Goal: Transaction & Acquisition: Book appointment/travel/reservation

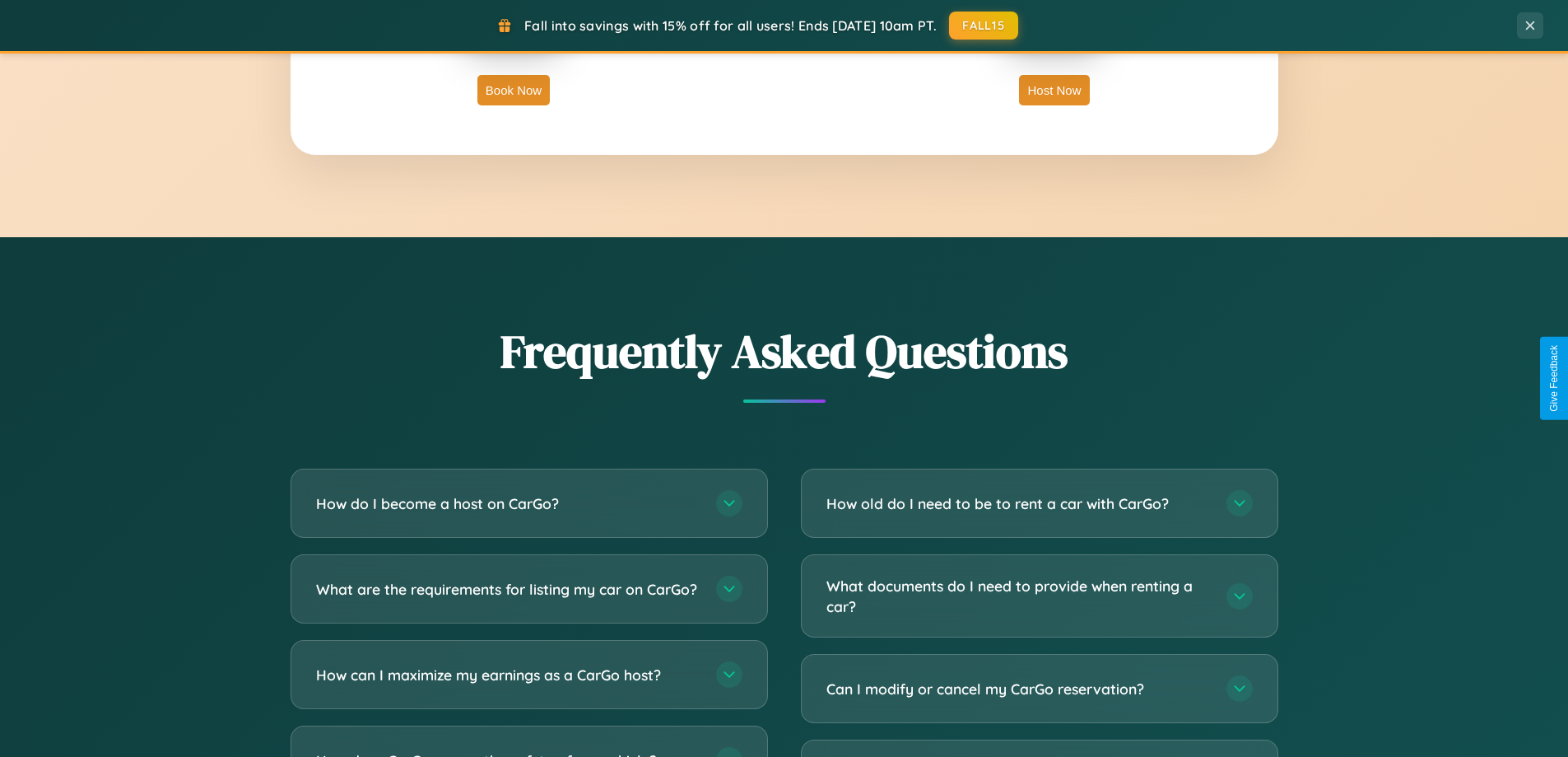
scroll to position [3168, 0]
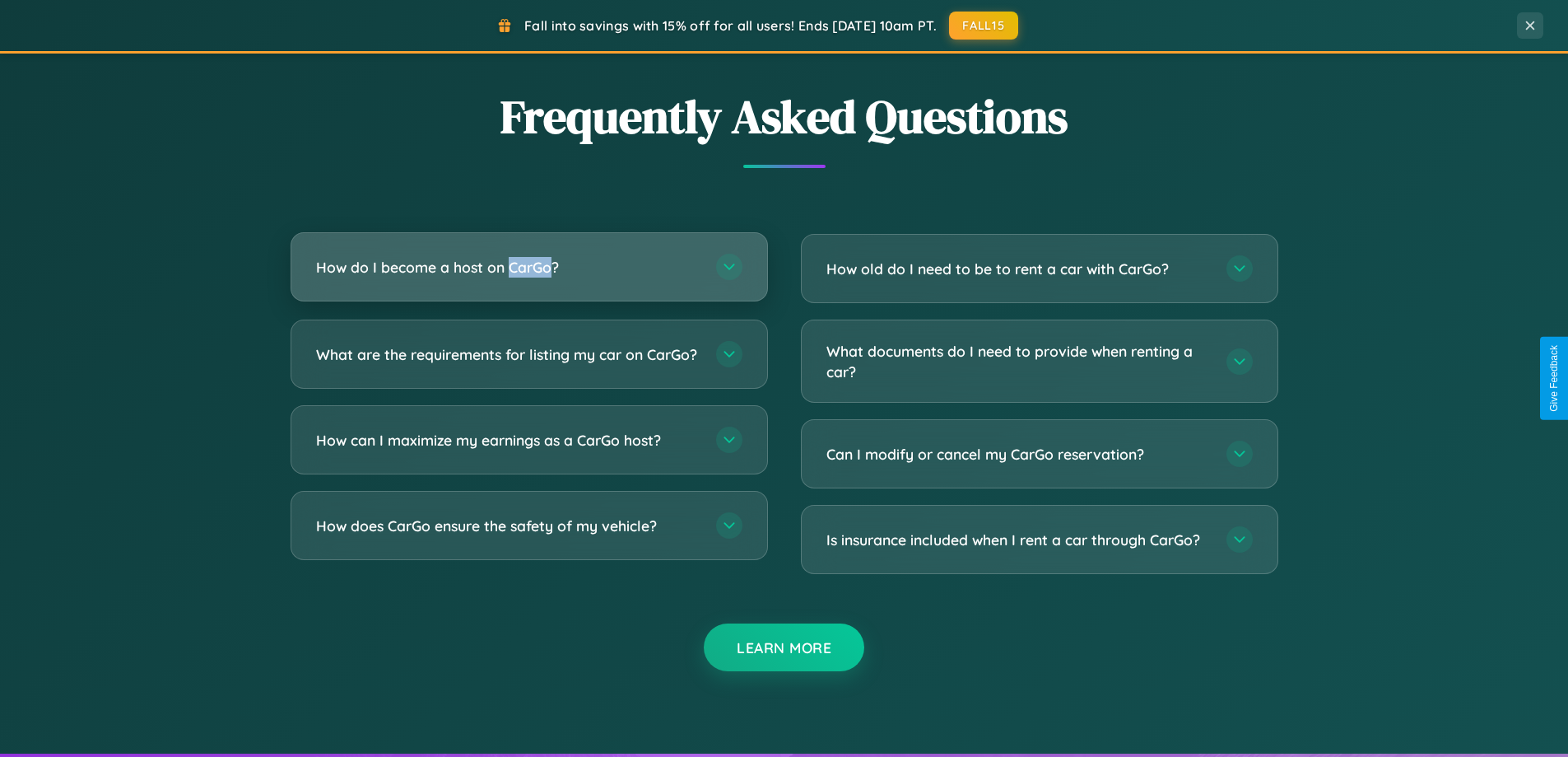
click at [529, 267] on h3 "How do I become a host on CarGo?" at bounding box center [508, 267] width 383 height 20
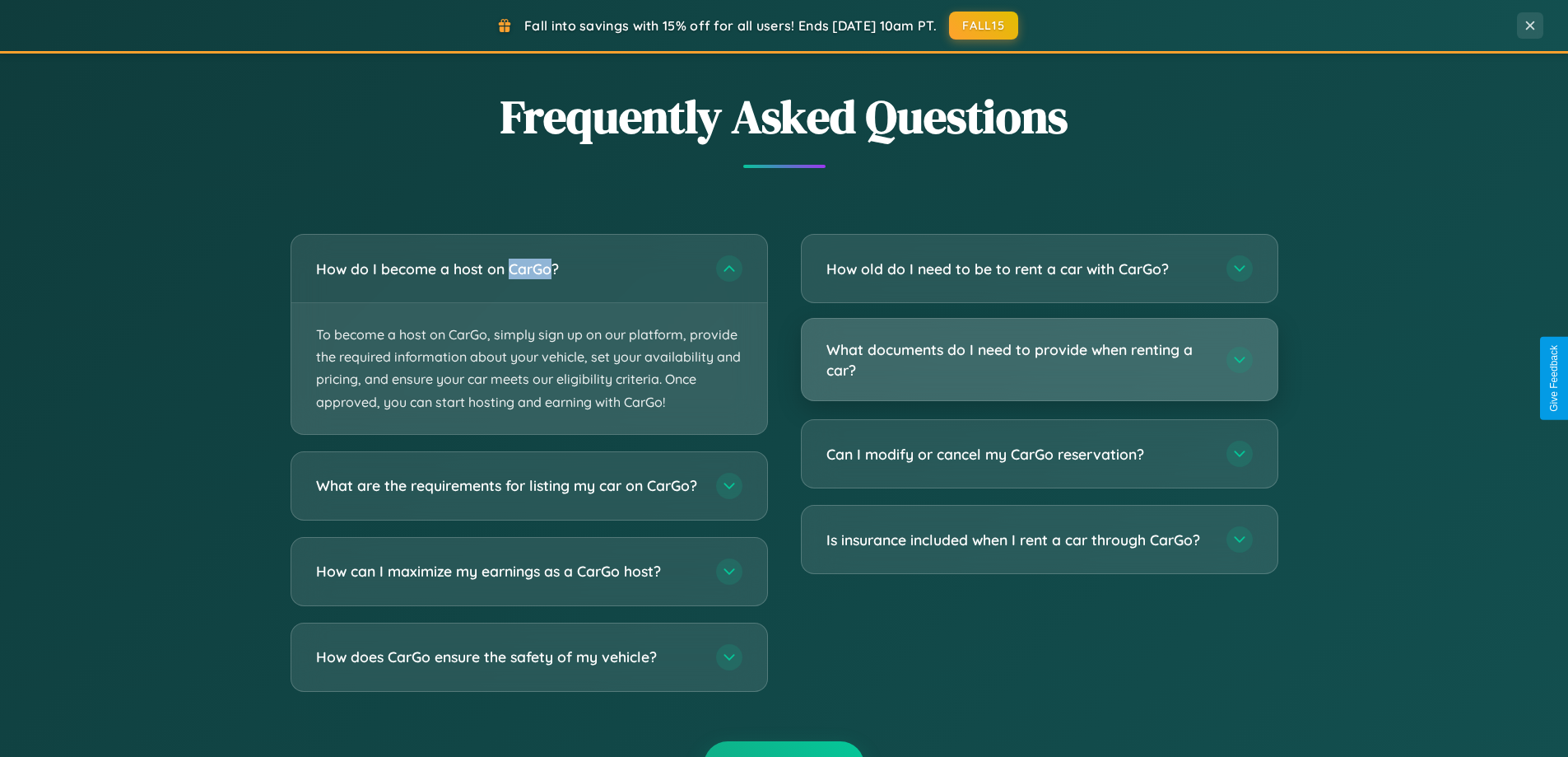
click at [1039, 360] on h3 "What documents do I need to provide when renting a car?" at bounding box center [1018, 359] width 383 height 40
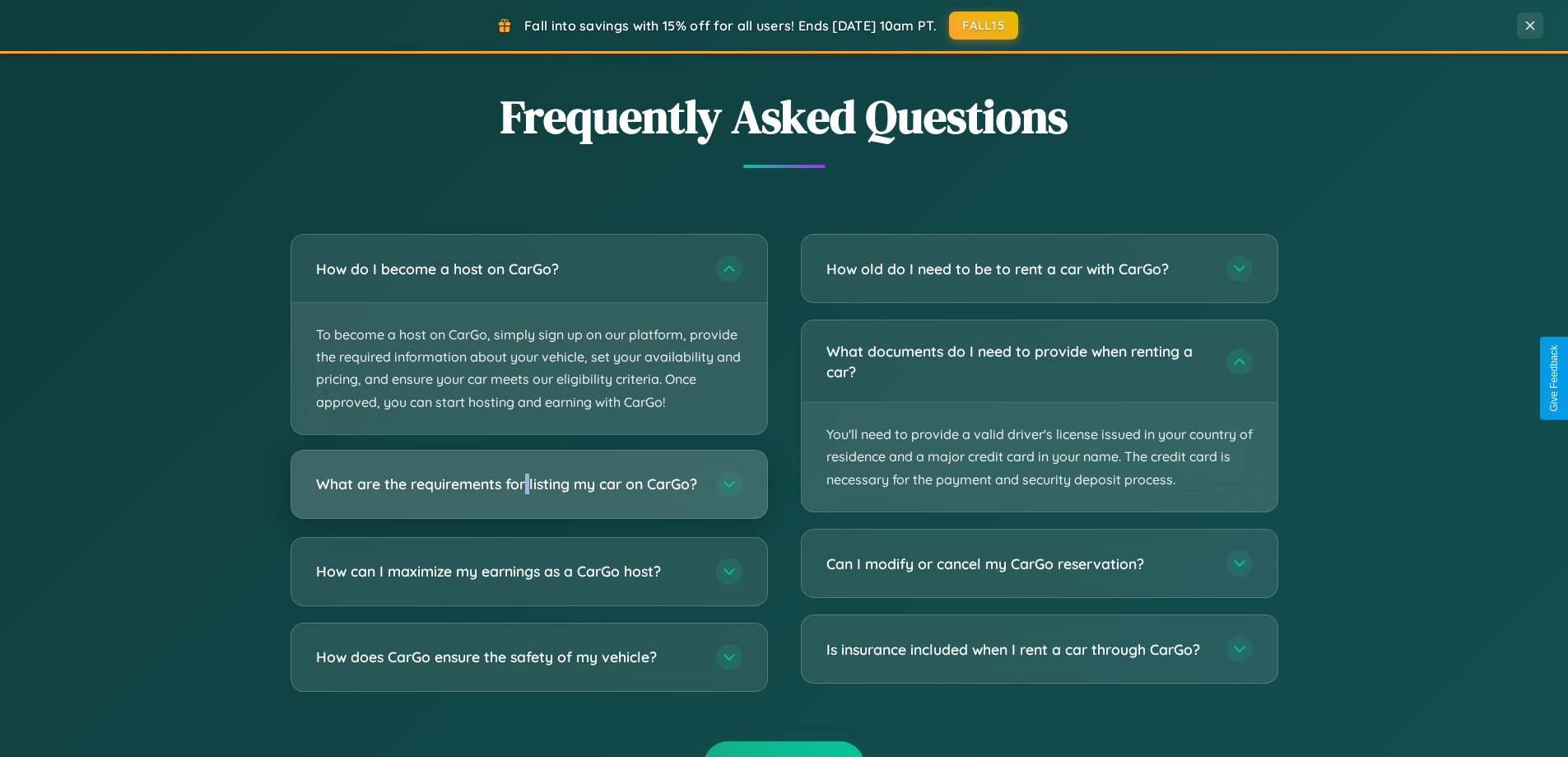
click at [529, 490] on h3 "What are the requirements for listing my car on CarGo?" at bounding box center [508, 483] width 383 height 20
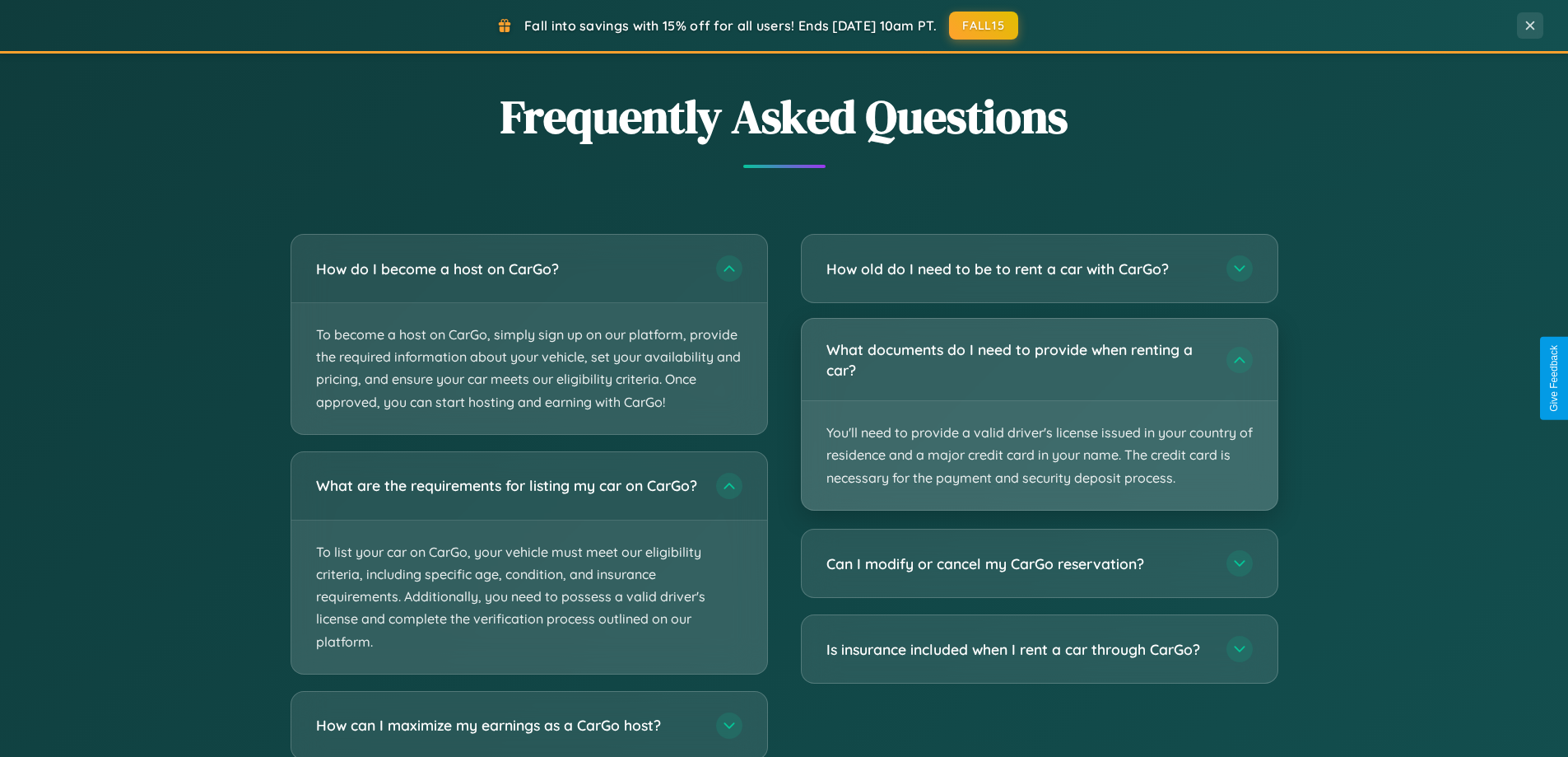
click at [1039, 414] on p "You'll need to provide a valid driver's license issued in your country of resid…" at bounding box center [1040, 455] width 476 height 109
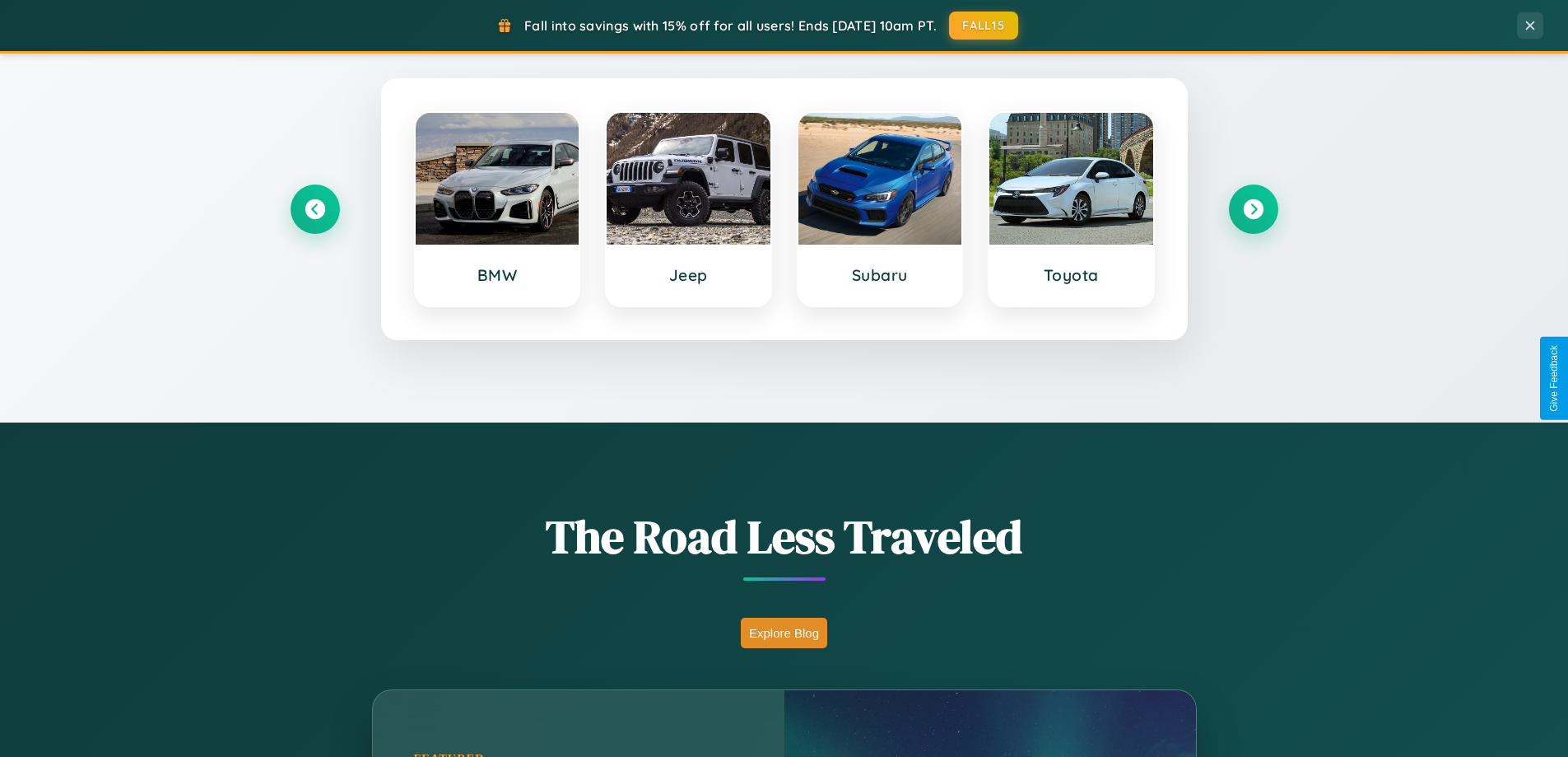
scroll to position [48, 0]
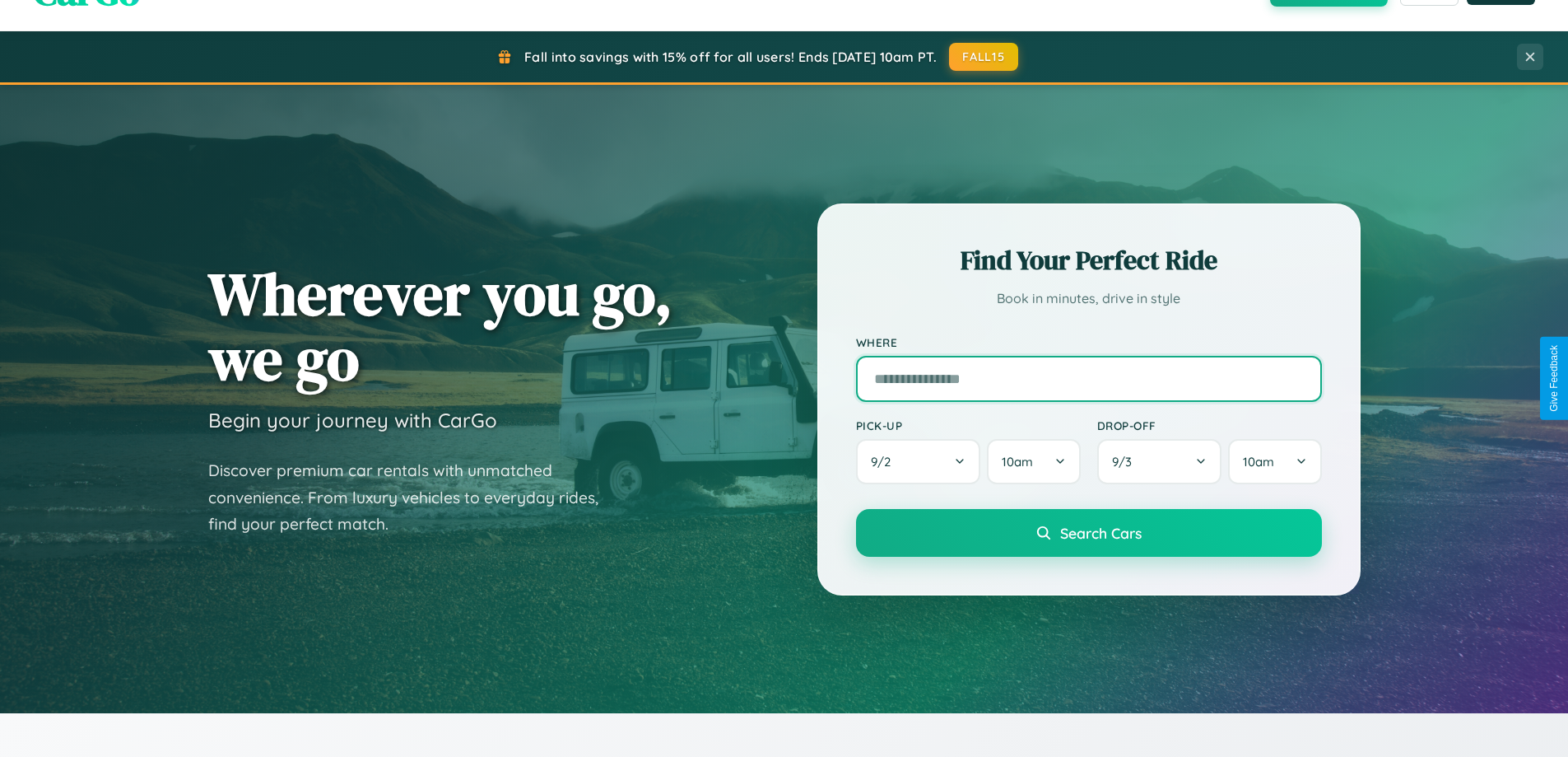
click at [1088, 378] on input "text" at bounding box center [1089, 378] width 466 height 46
type input "*******"
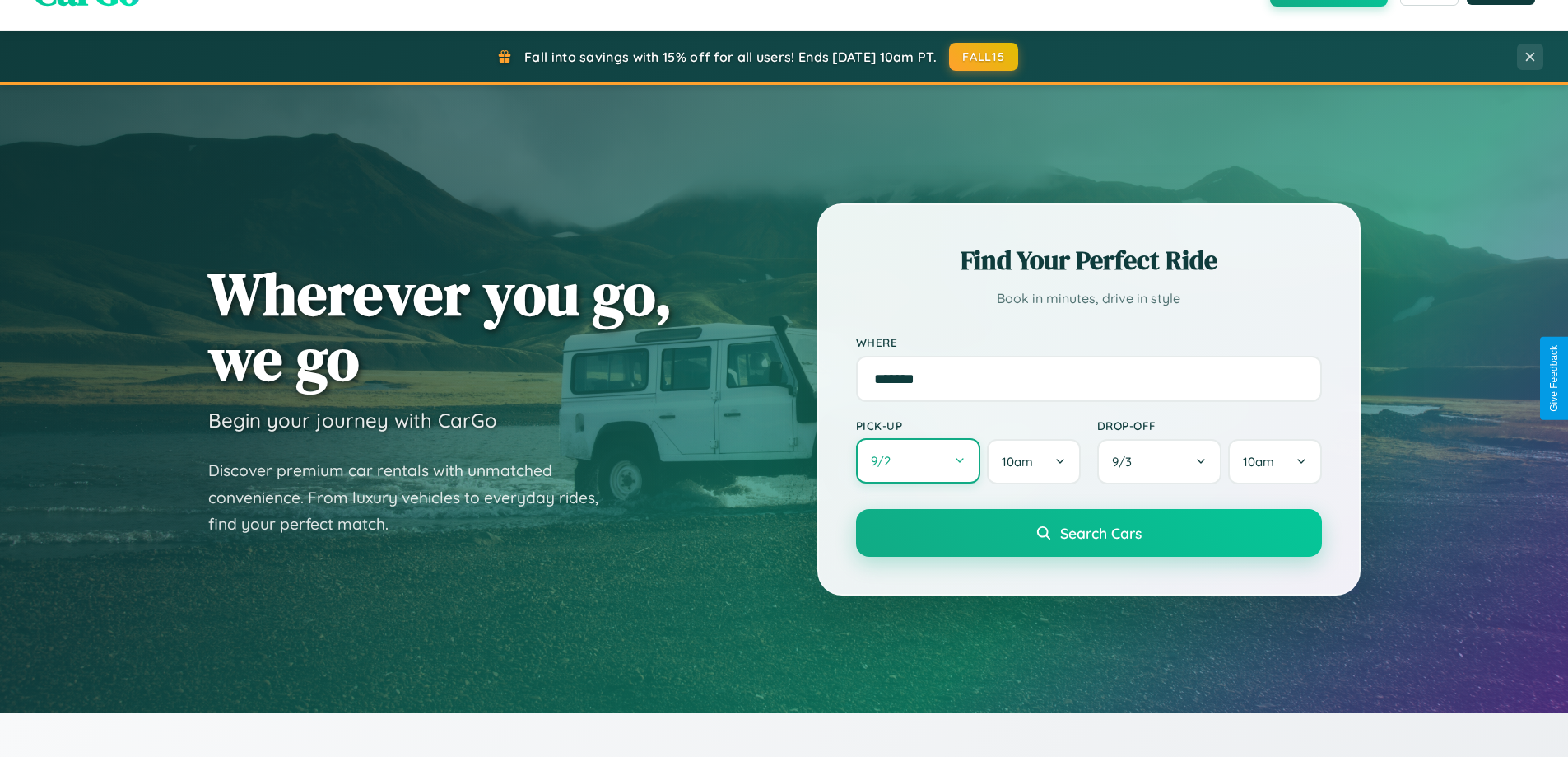
click at [918, 461] on button "9 / 2" at bounding box center [919, 460] width 125 height 45
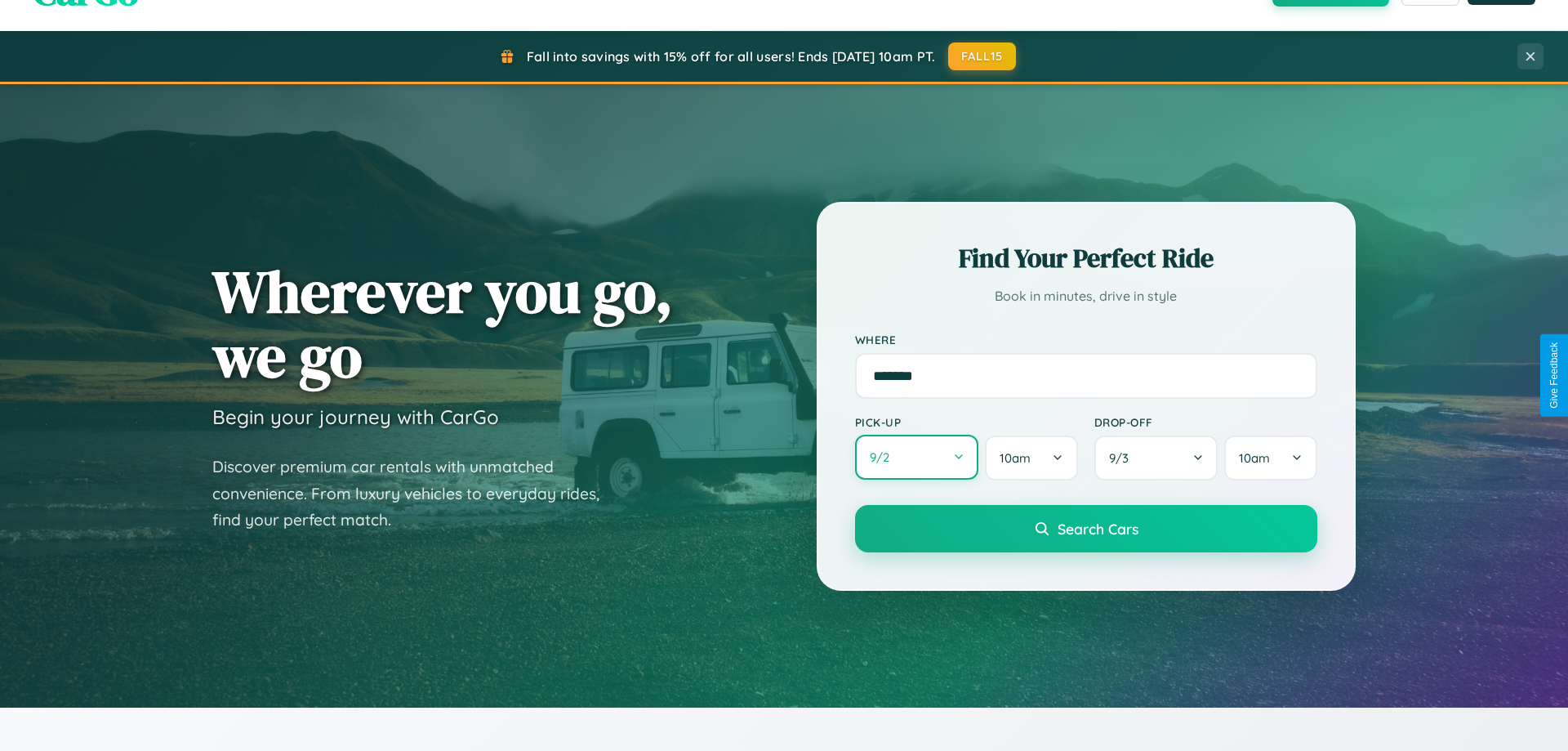
select select "*"
select select "****"
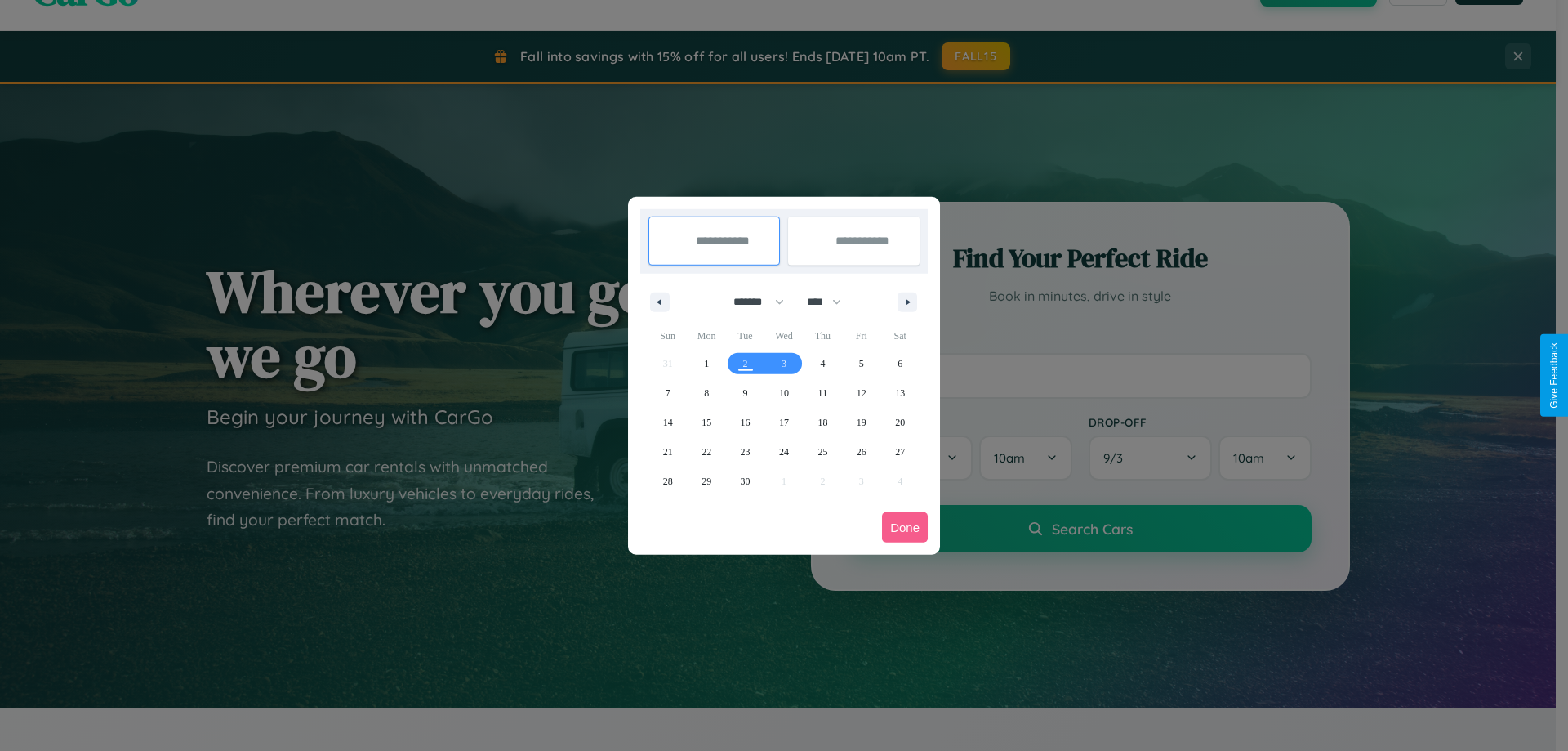
drag, startPoint x: 751, startPoint y: 301, endPoint x: 784, endPoint y: 328, distance: 42.6
click at [751, 301] on select "******* ******** ***** ***** *** **** **** ****** ********* ******* ******** **…" at bounding box center [756, 302] width 70 height 27
select select "*"
click at [831, 301] on select "**** **** **** **** **** **** **** **** **** **** **** **** **** **** **** ****…" at bounding box center [823, 302] width 49 height 27
select select "****"
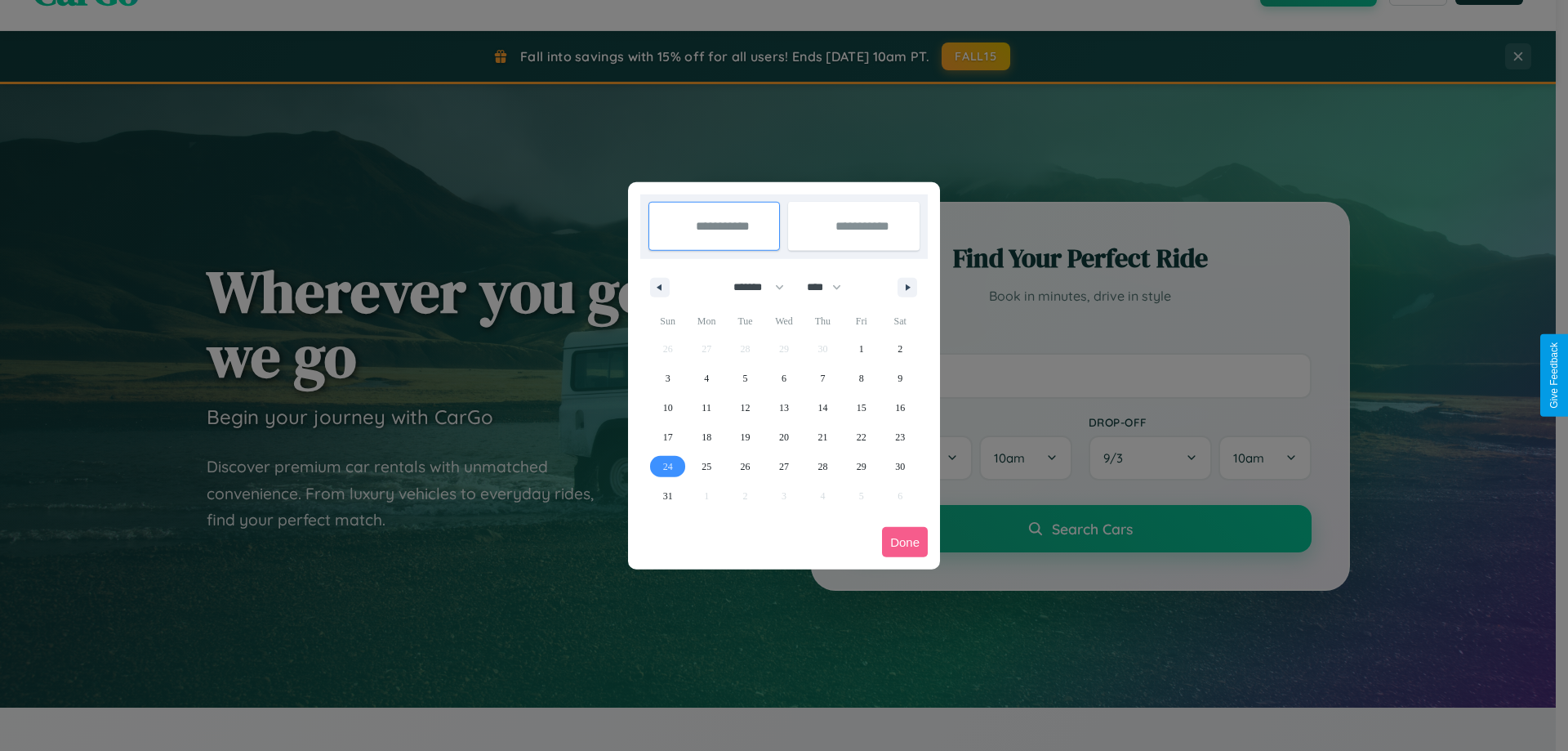
click at [667, 465] on span "24" at bounding box center [668, 466] width 10 height 30
type input "**********"
click at [667, 495] on span "31" at bounding box center [668, 495] width 10 height 30
type input "**********"
click at [905, 542] on button "Done" at bounding box center [905, 542] width 46 height 31
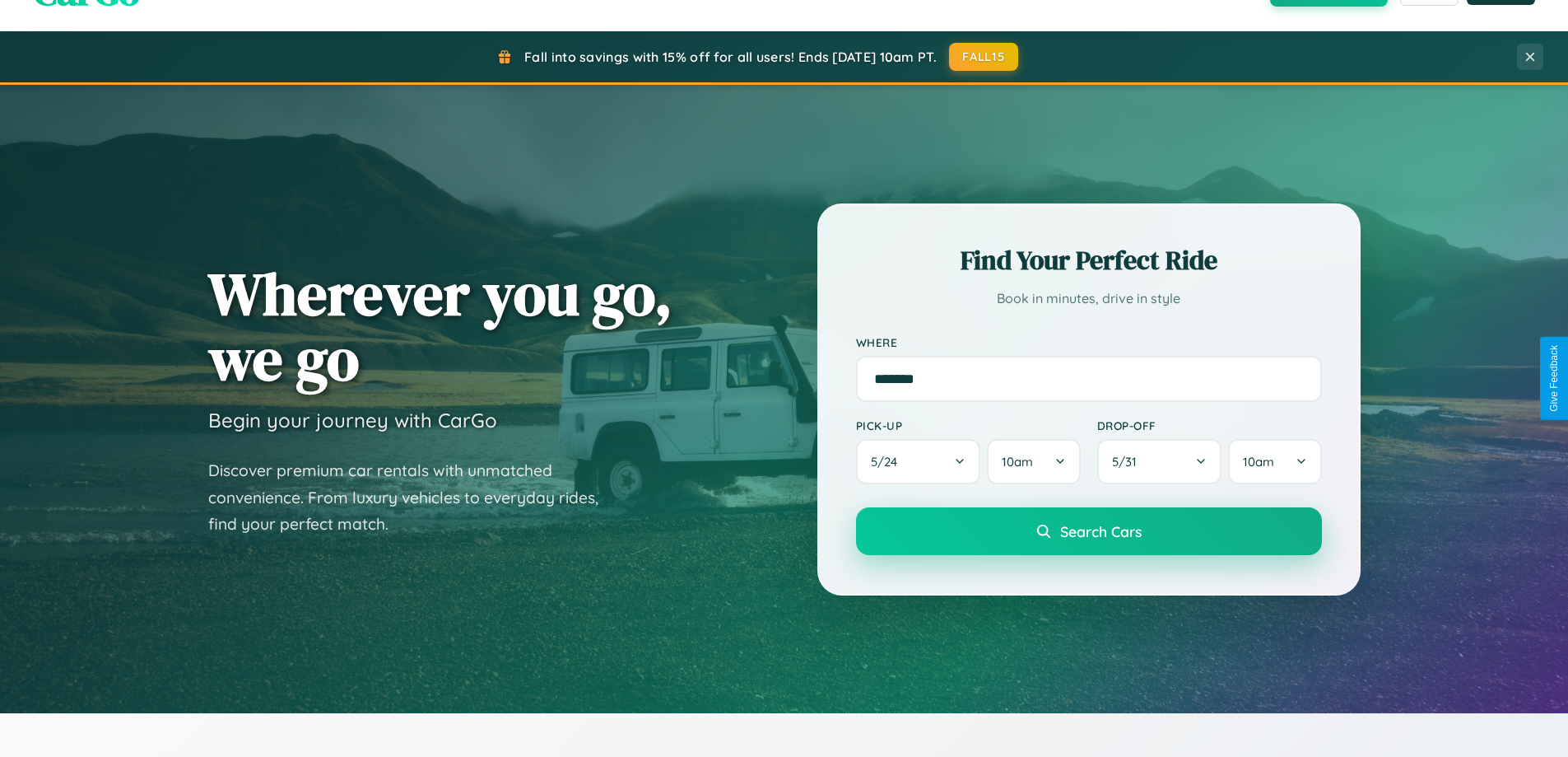
click at [1088, 531] on span "Search Cars" at bounding box center [1101, 531] width 82 height 18
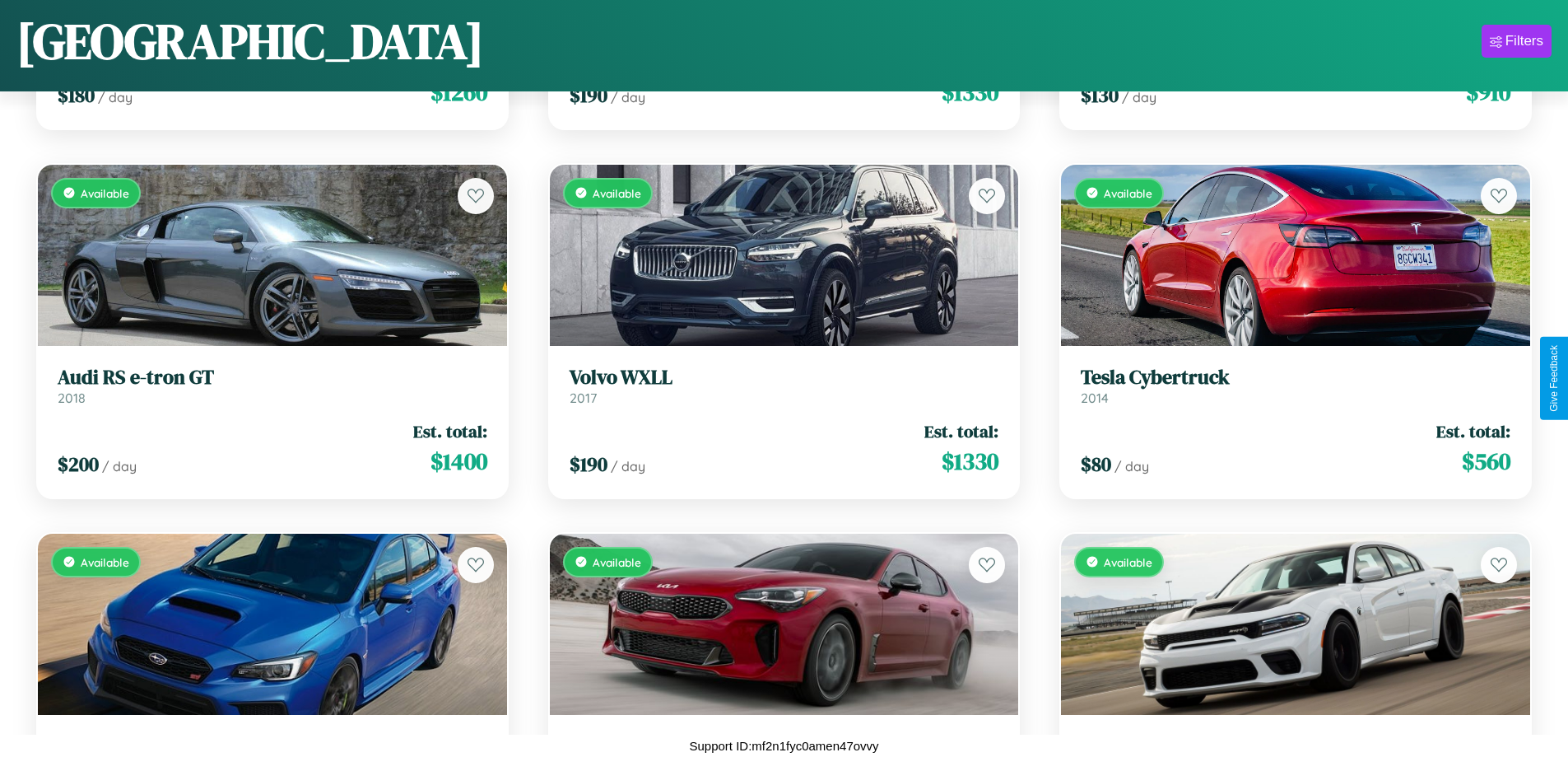
scroll to position [13871, 0]
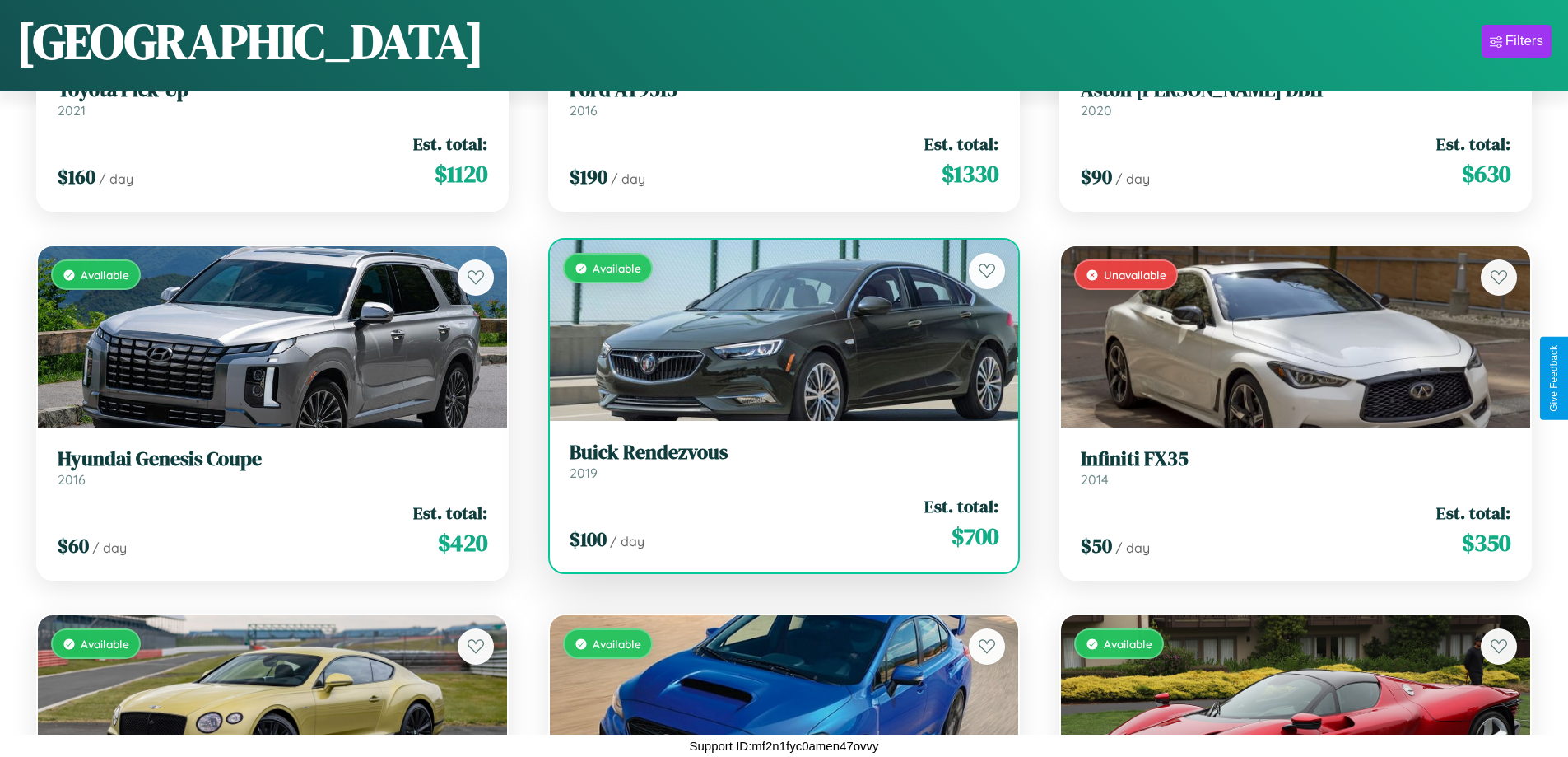
click at [777, 467] on link "Buick Rendezvous 2019" at bounding box center [784, 460] width 430 height 40
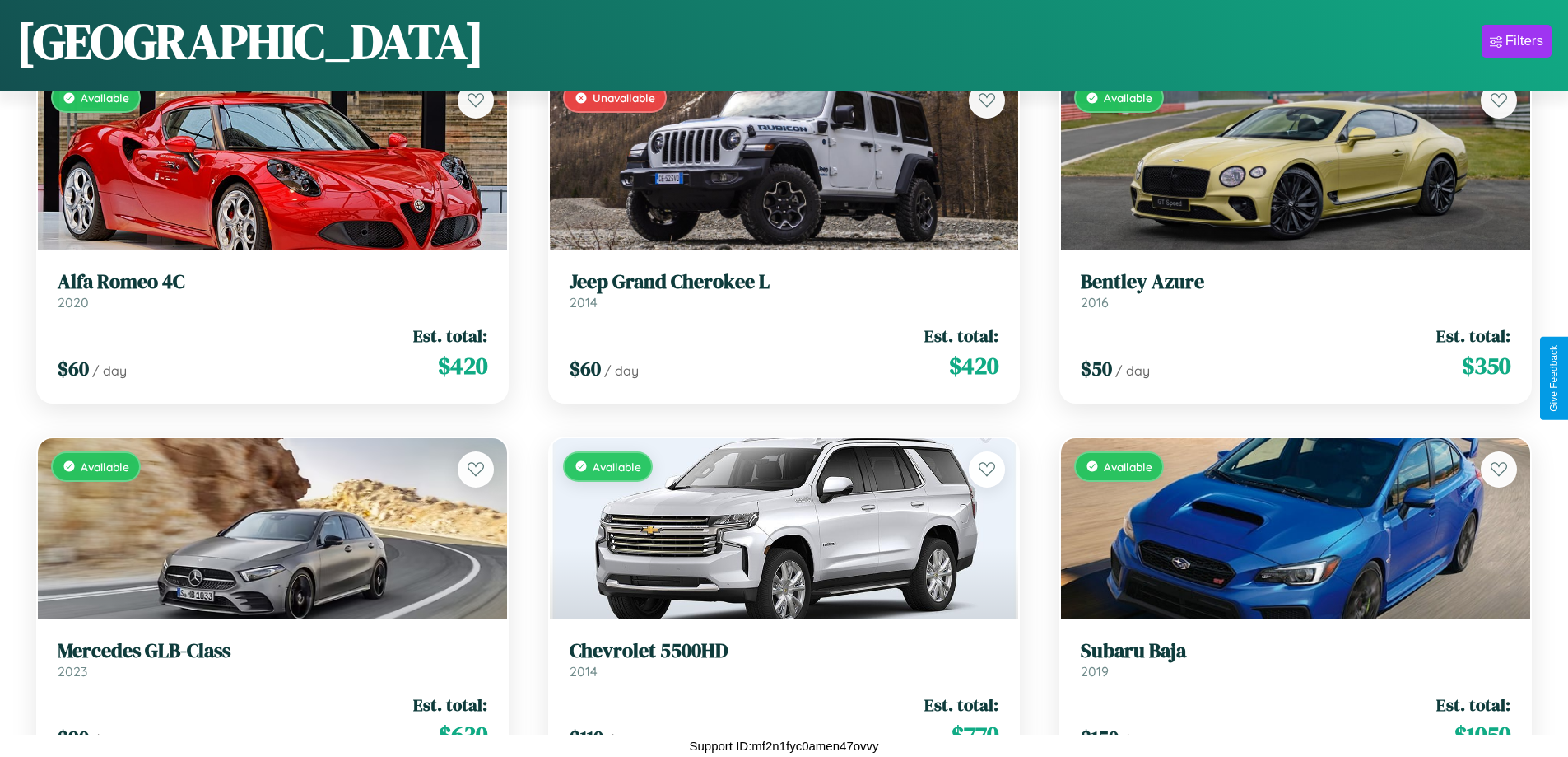
scroll to position [16451, 0]
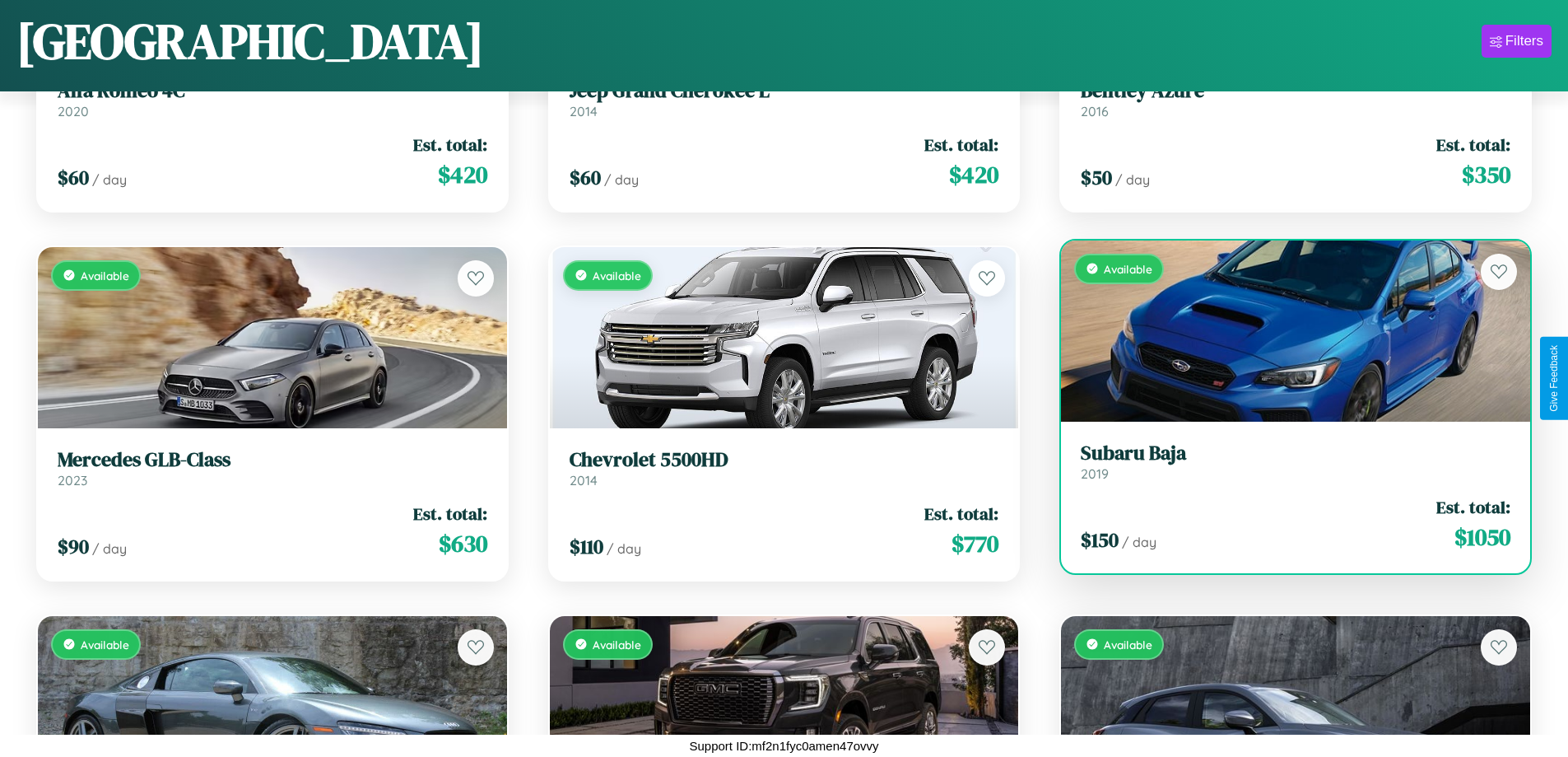
click at [1285, 465] on link "Subaru Baja 2019" at bounding box center [1295, 461] width 430 height 40
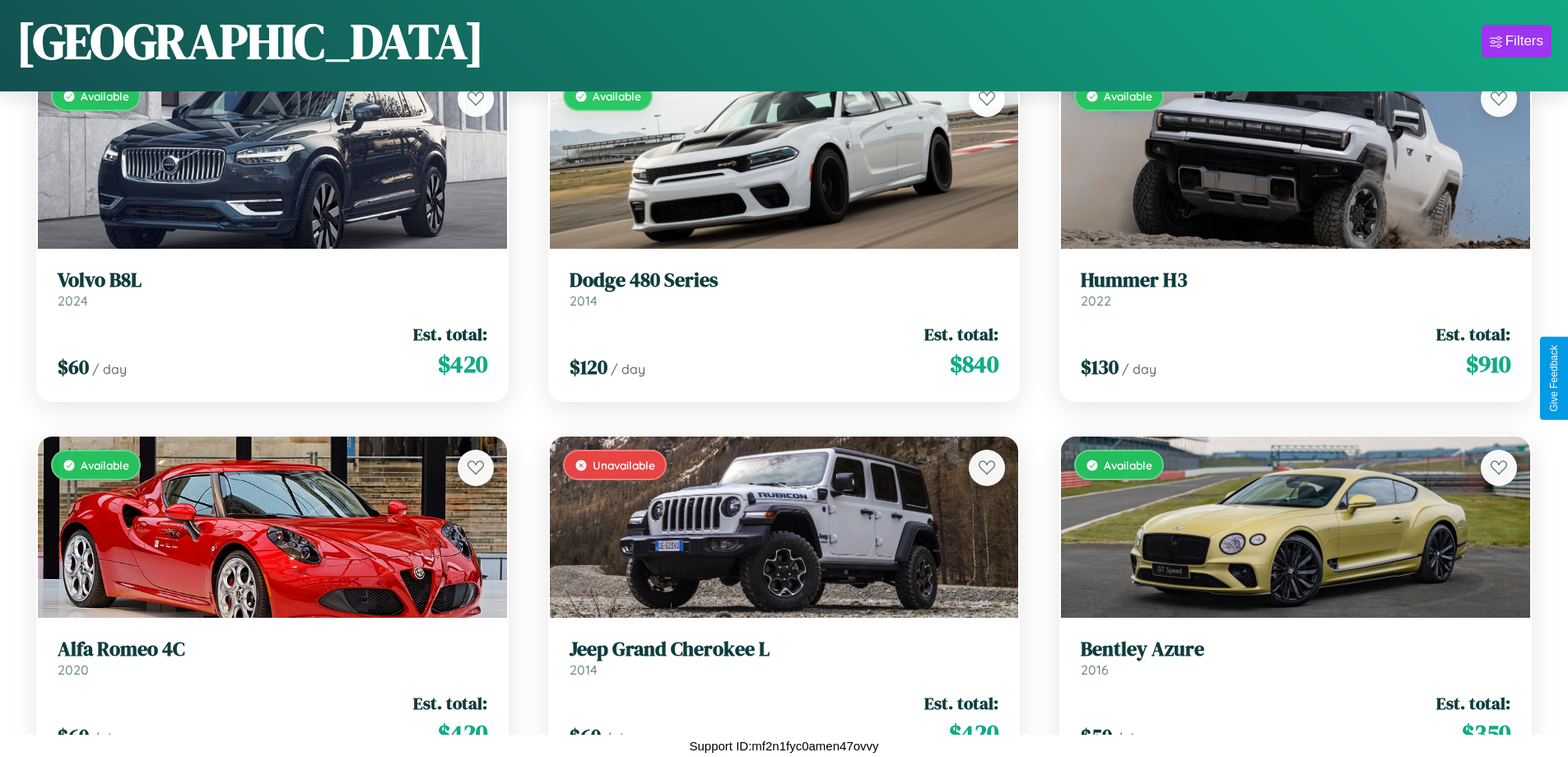
scroll to position [14976, 0]
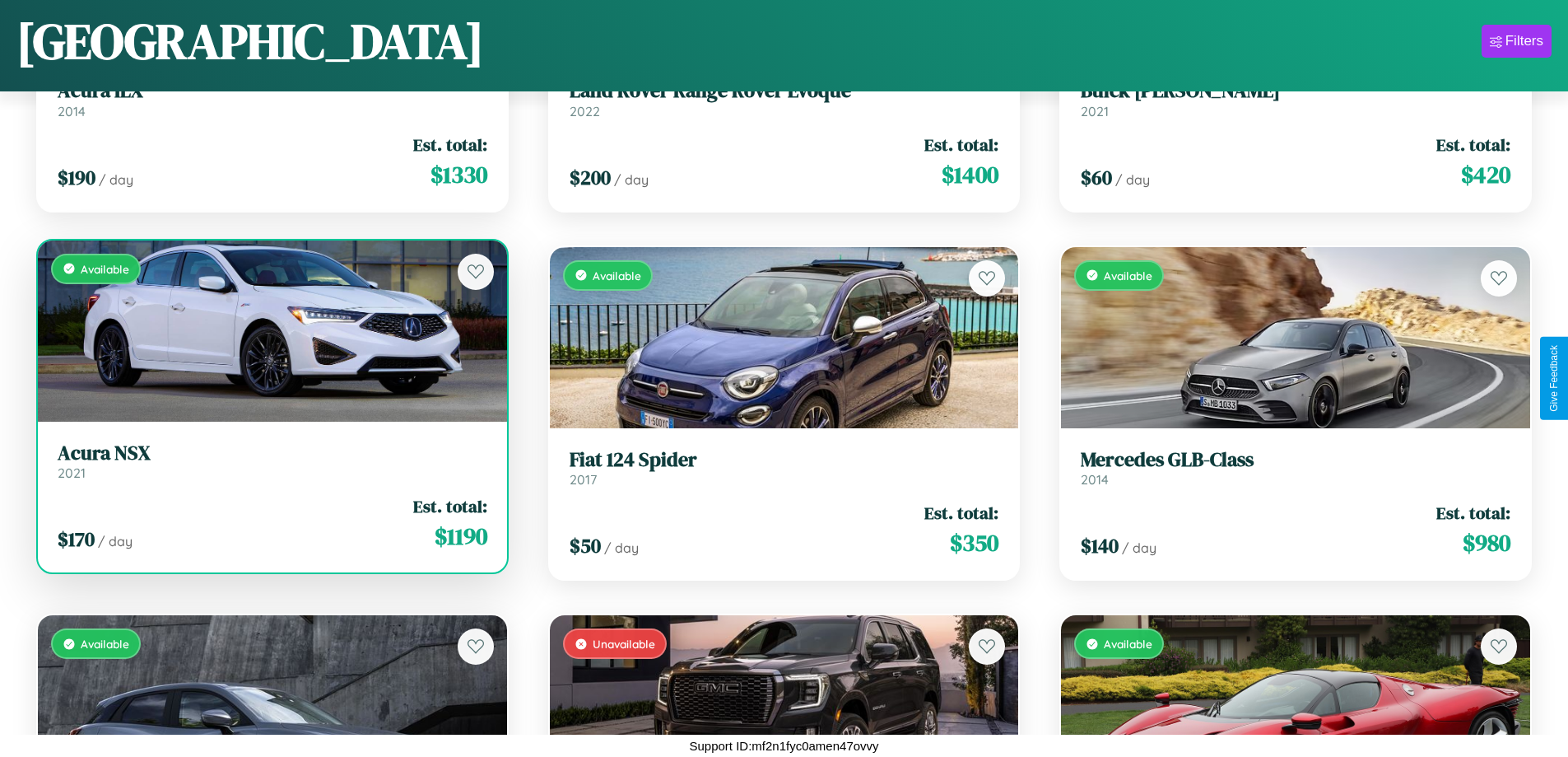
click at [270, 464] on link "Acura NSX 2021" at bounding box center [273, 461] width 430 height 40
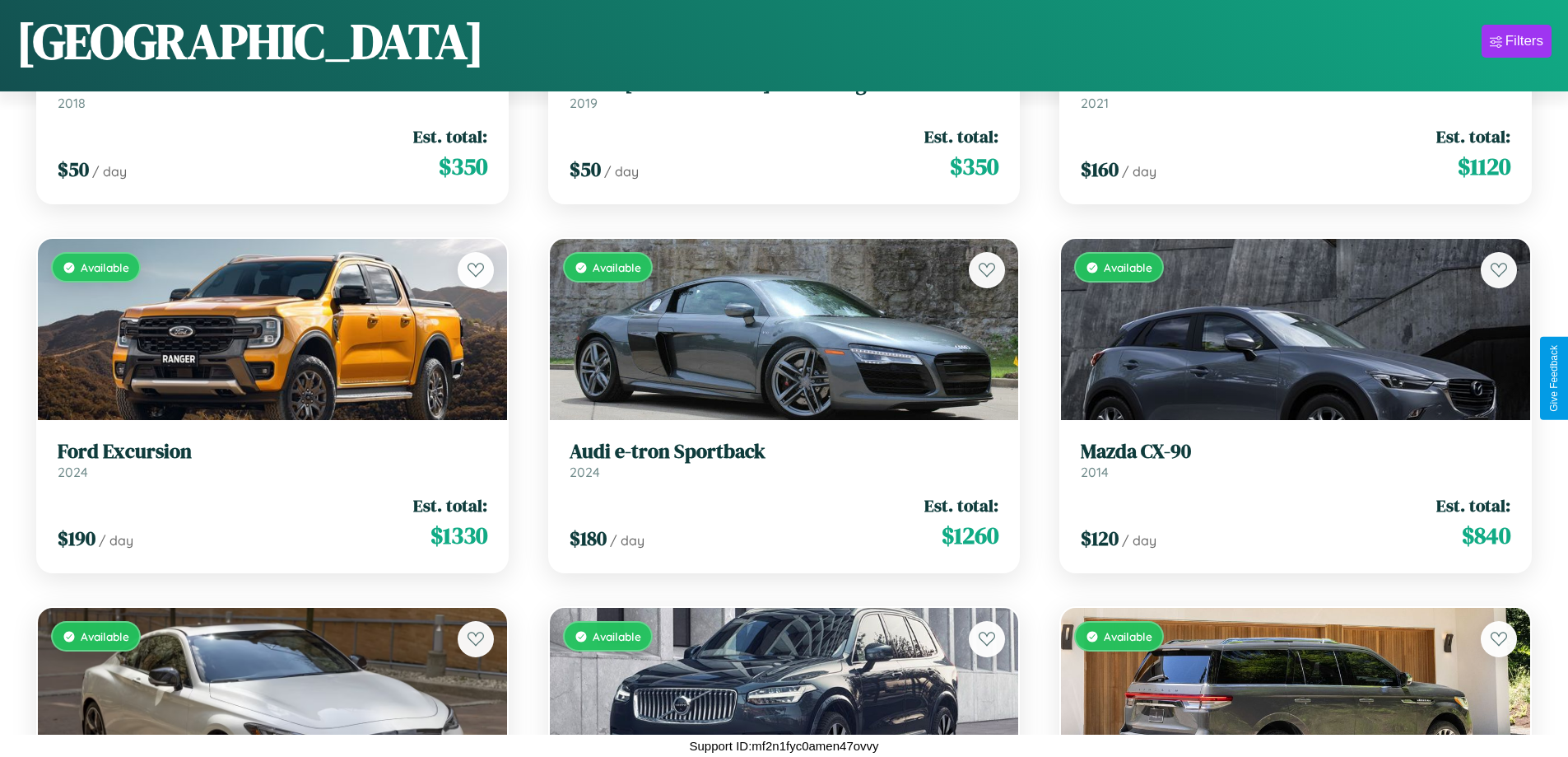
scroll to position [8341, 0]
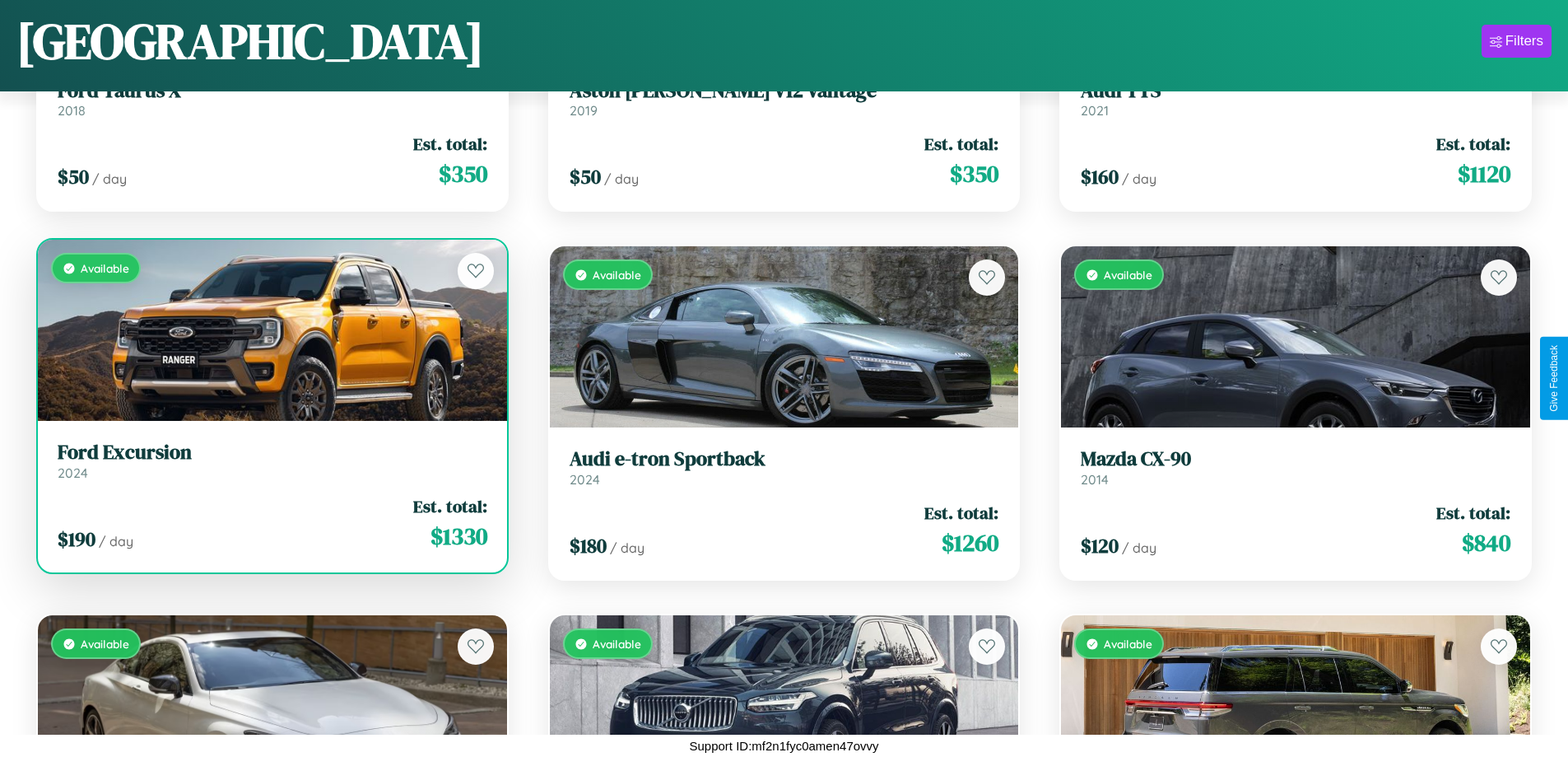
click at [270, 467] on link "Ford Excursion 2024" at bounding box center [273, 460] width 430 height 40
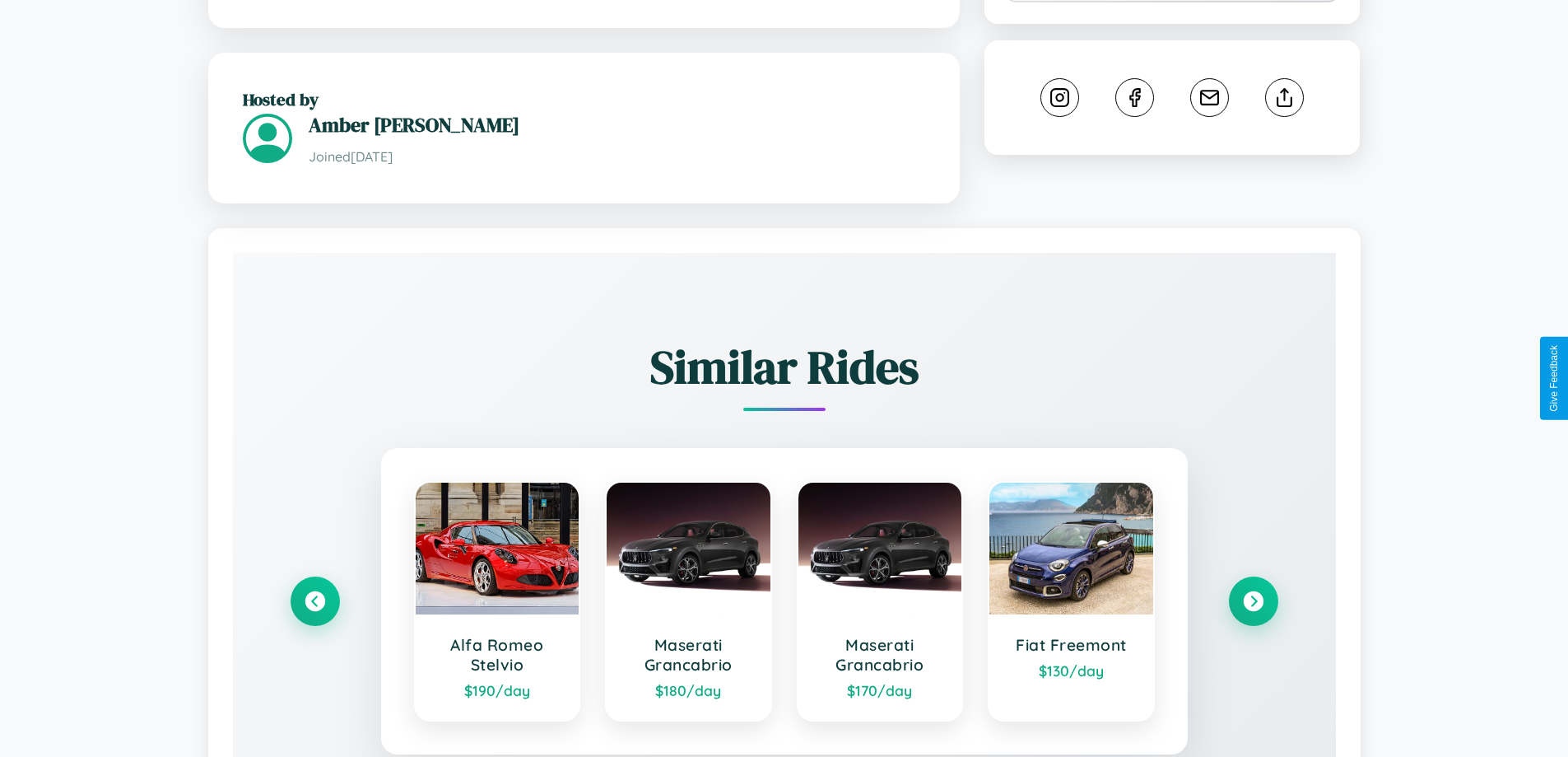
scroll to position [965, 0]
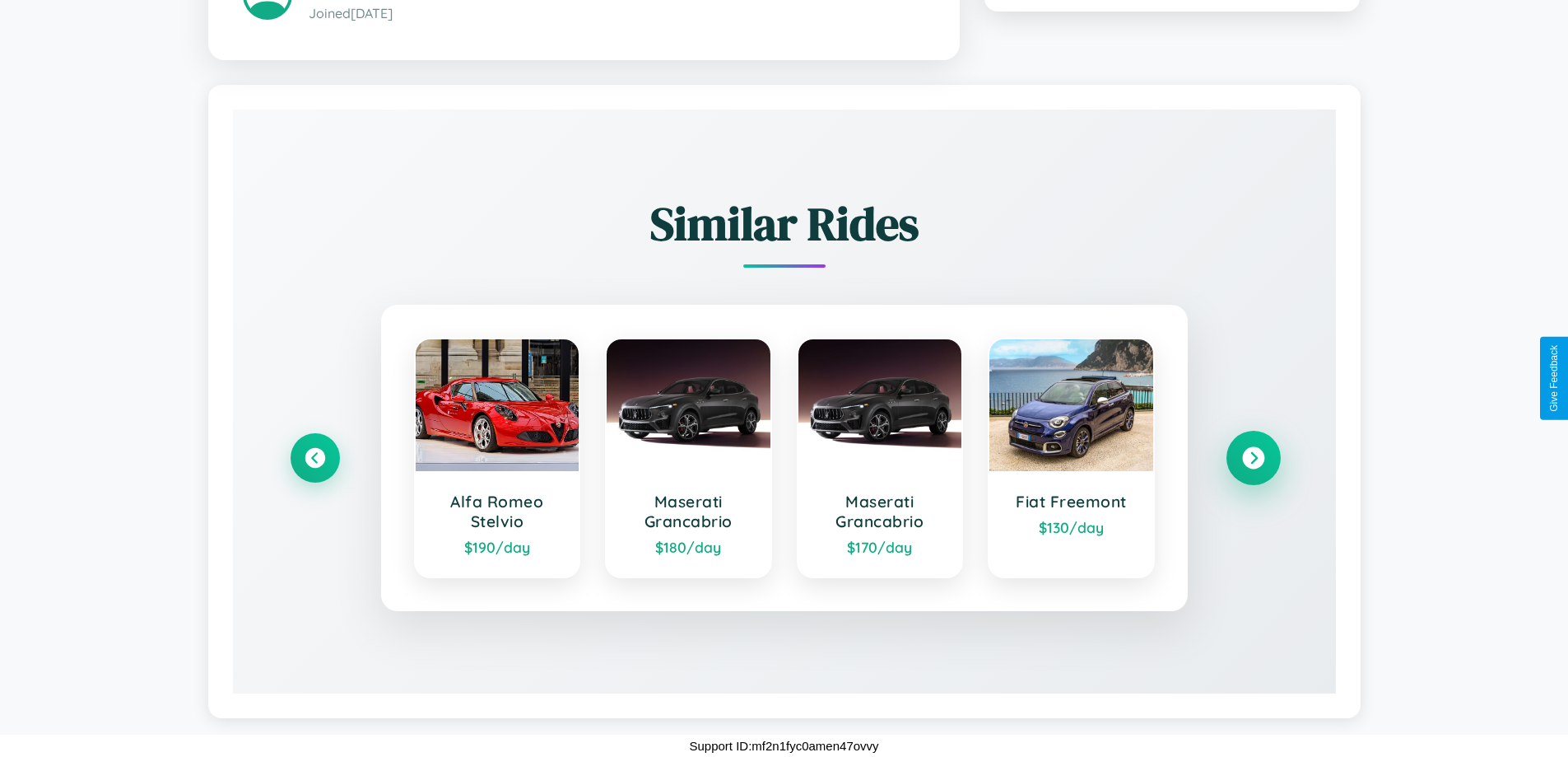
click at [1253, 457] on icon at bounding box center [1253, 457] width 22 height 22
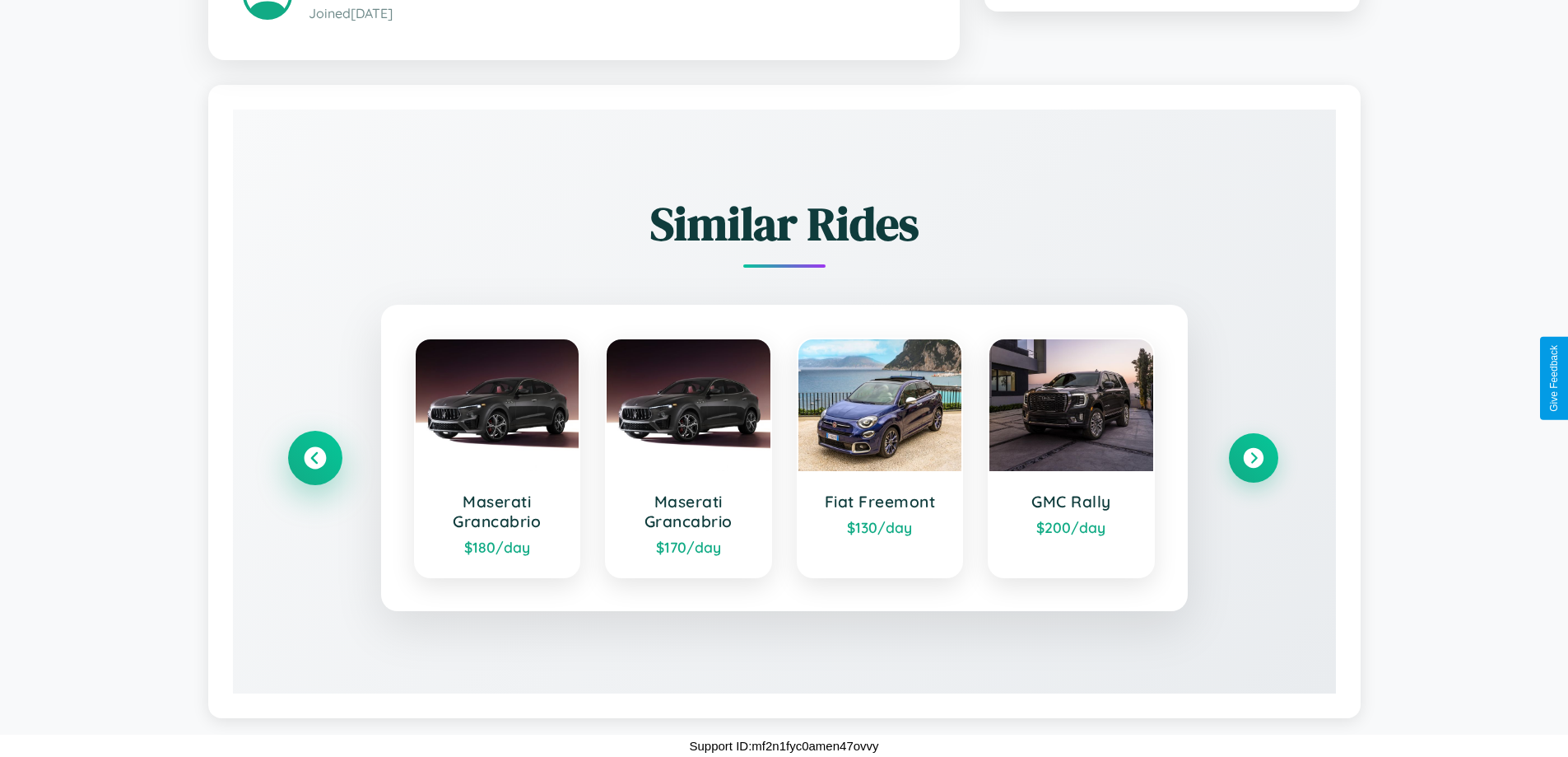
click at [315, 457] on icon at bounding box center [314, 457] width 22 height 22
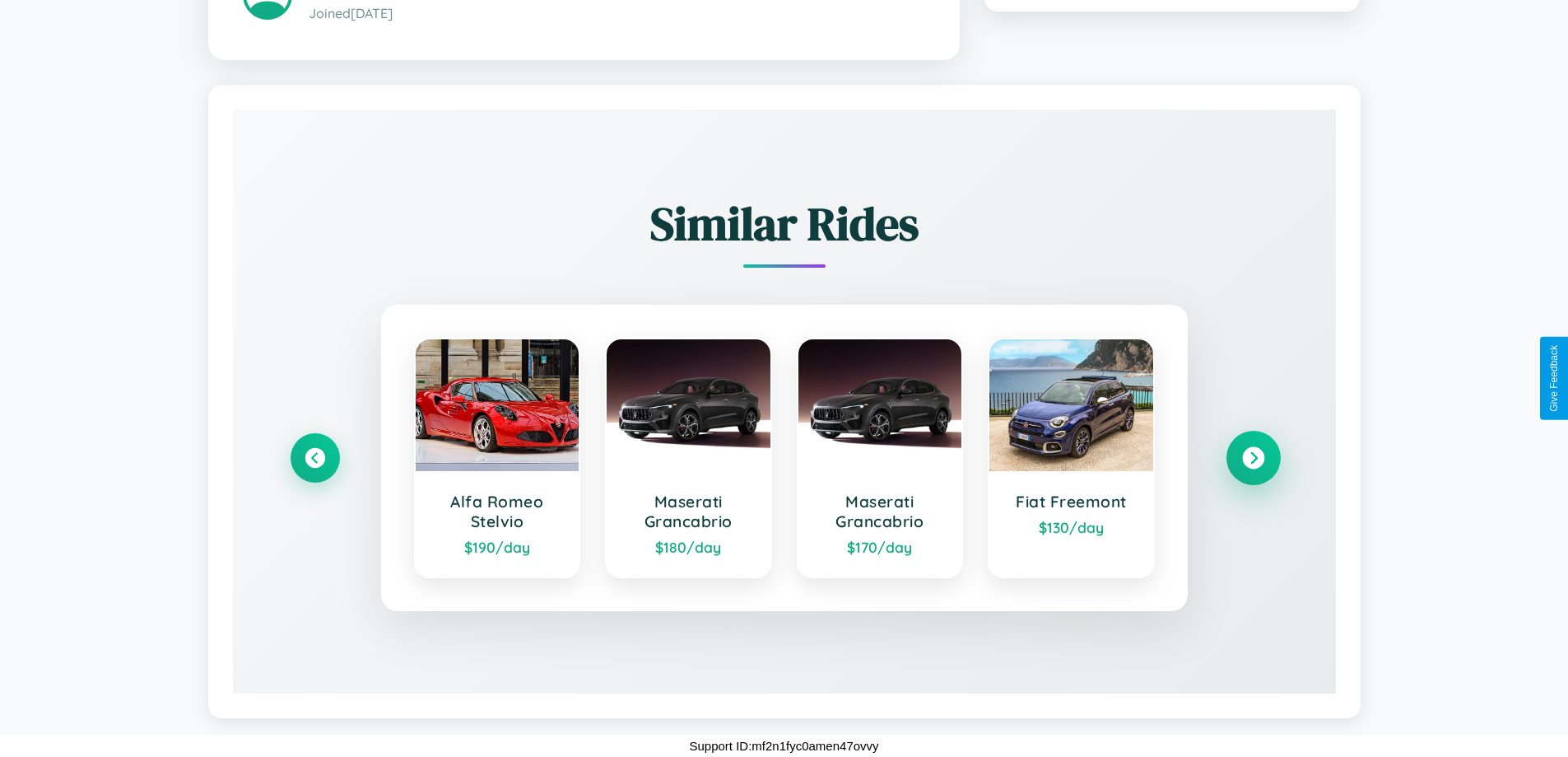
click at [1253, 457] on icon at bounding box center [1253, 457] width 22 height 22
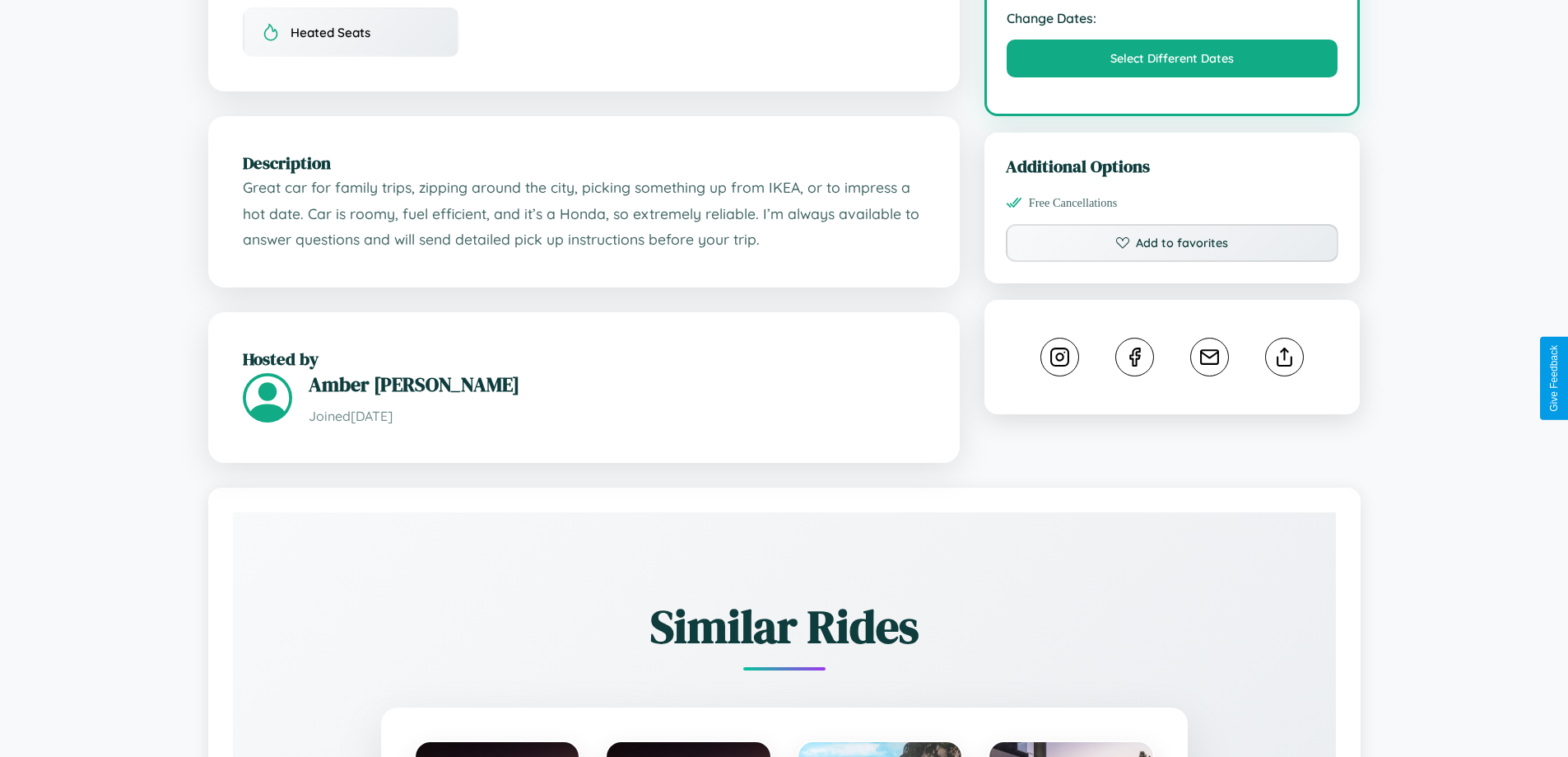
scroll to position [558, 0]
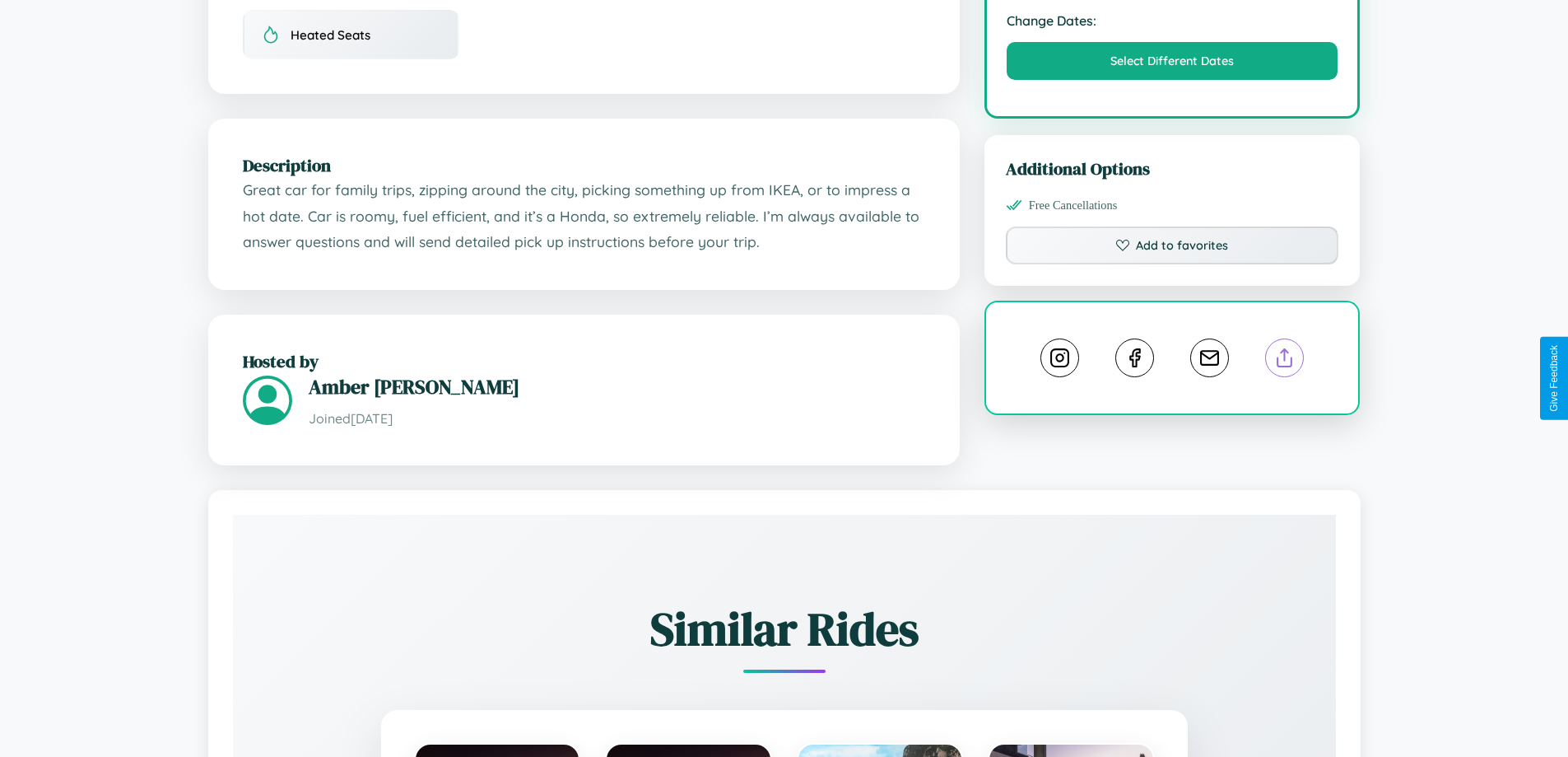
click at [1285, 360] on line at bounding box center [1285, 354] width 0 height 12
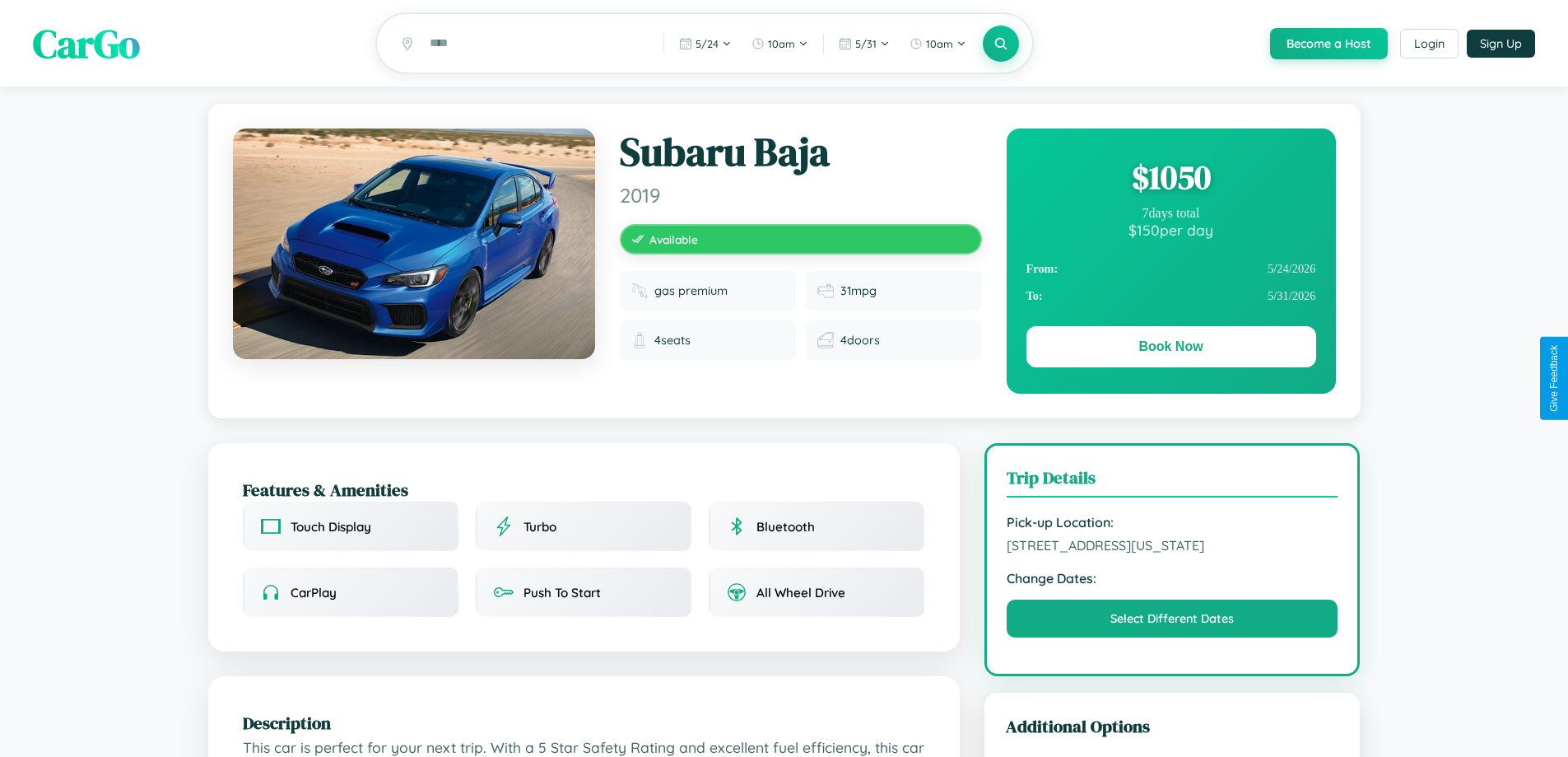
click at [1170, 179] on div "$ 1050" at bounding box center [1171, 177] width 290 height 44
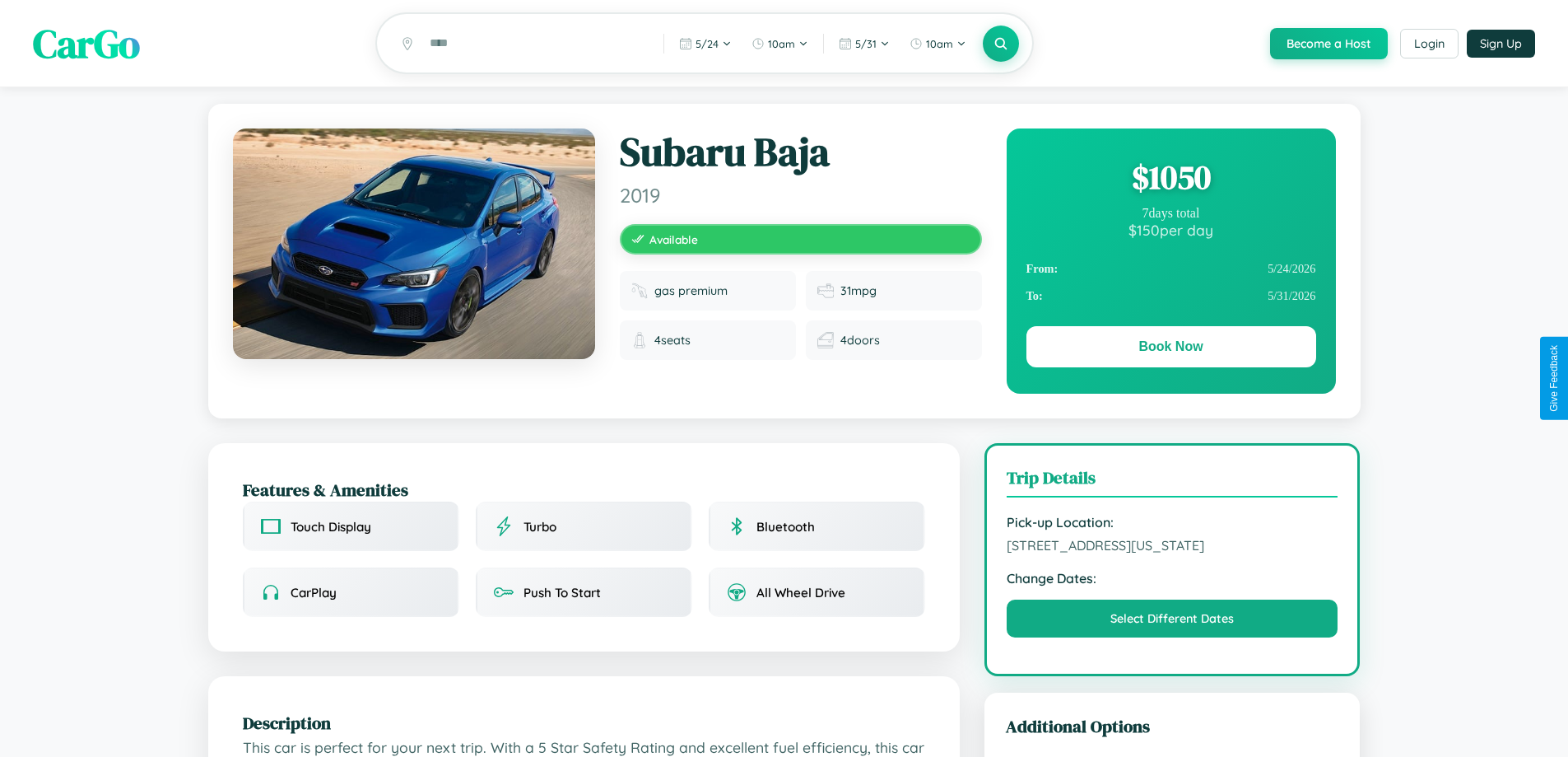
click at [1170, 179] on div "$ 1050" at bounding box center [1171, 177] width 290 height 44
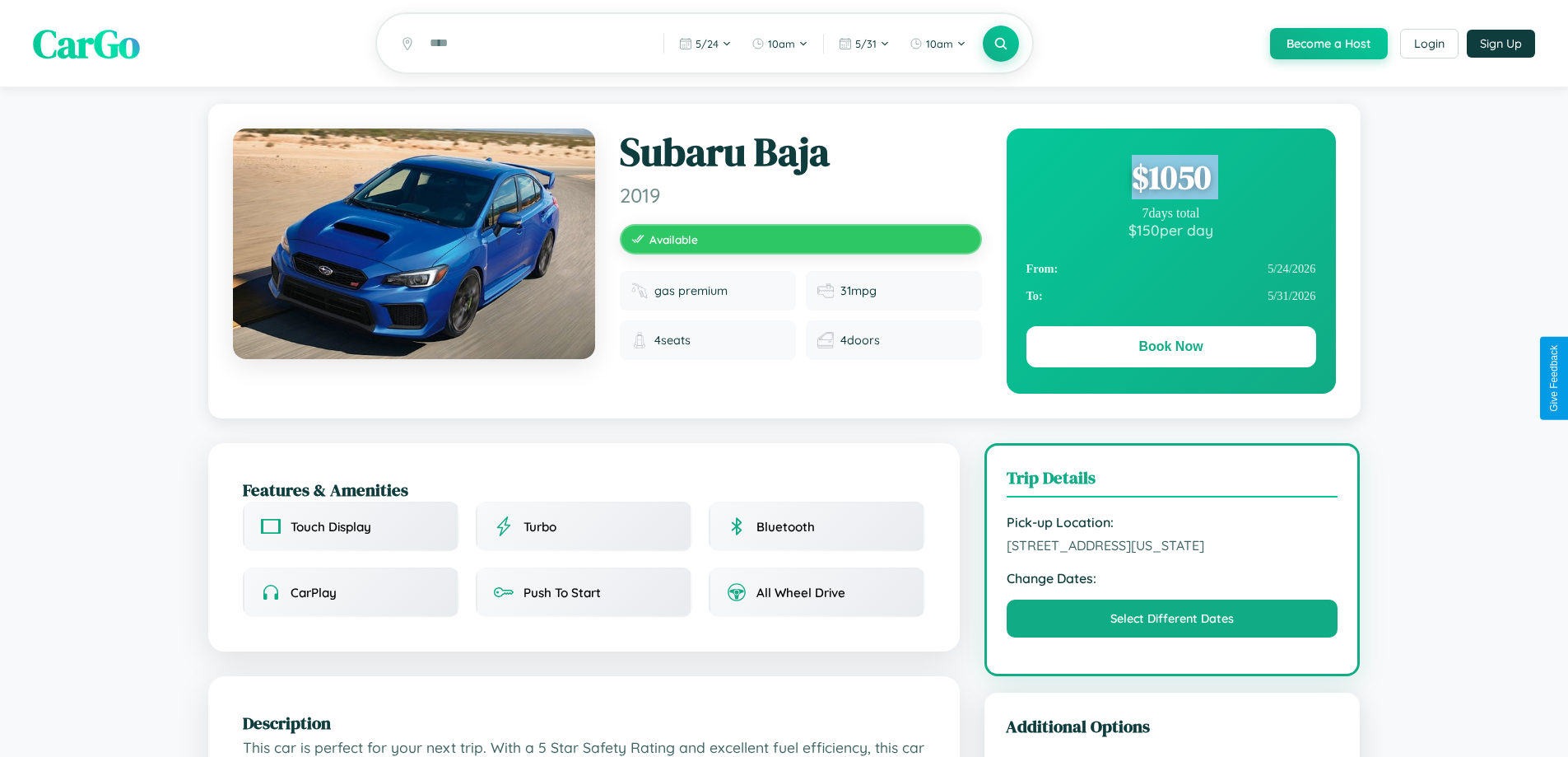
click at [1170, 179] on div "$ 1050" at bounding box center [1171, 177] width 290 height 44
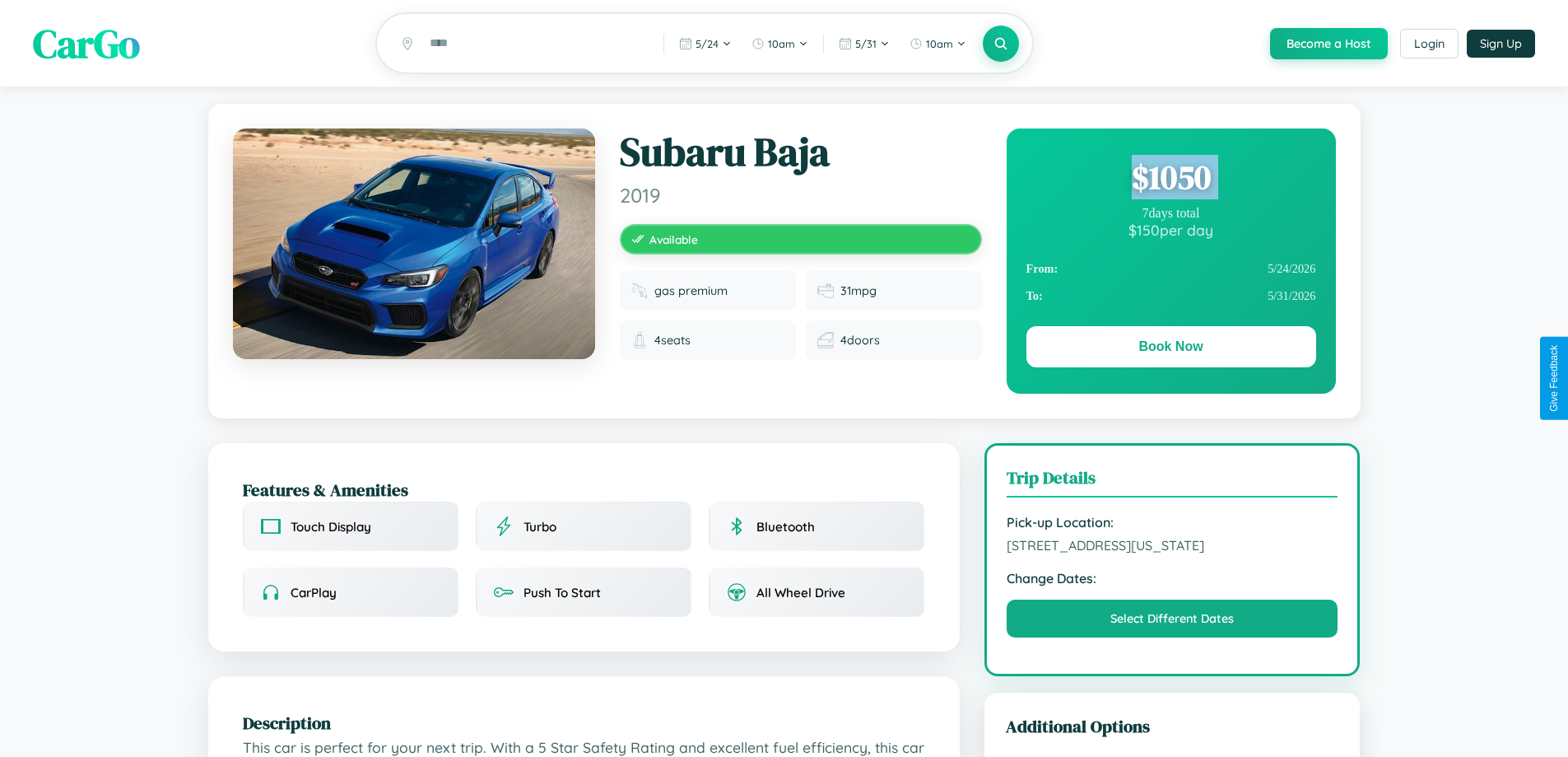
click at [1170, 179] on div "$ 1050" at bounding box center [1171, 177] width 290 height 44
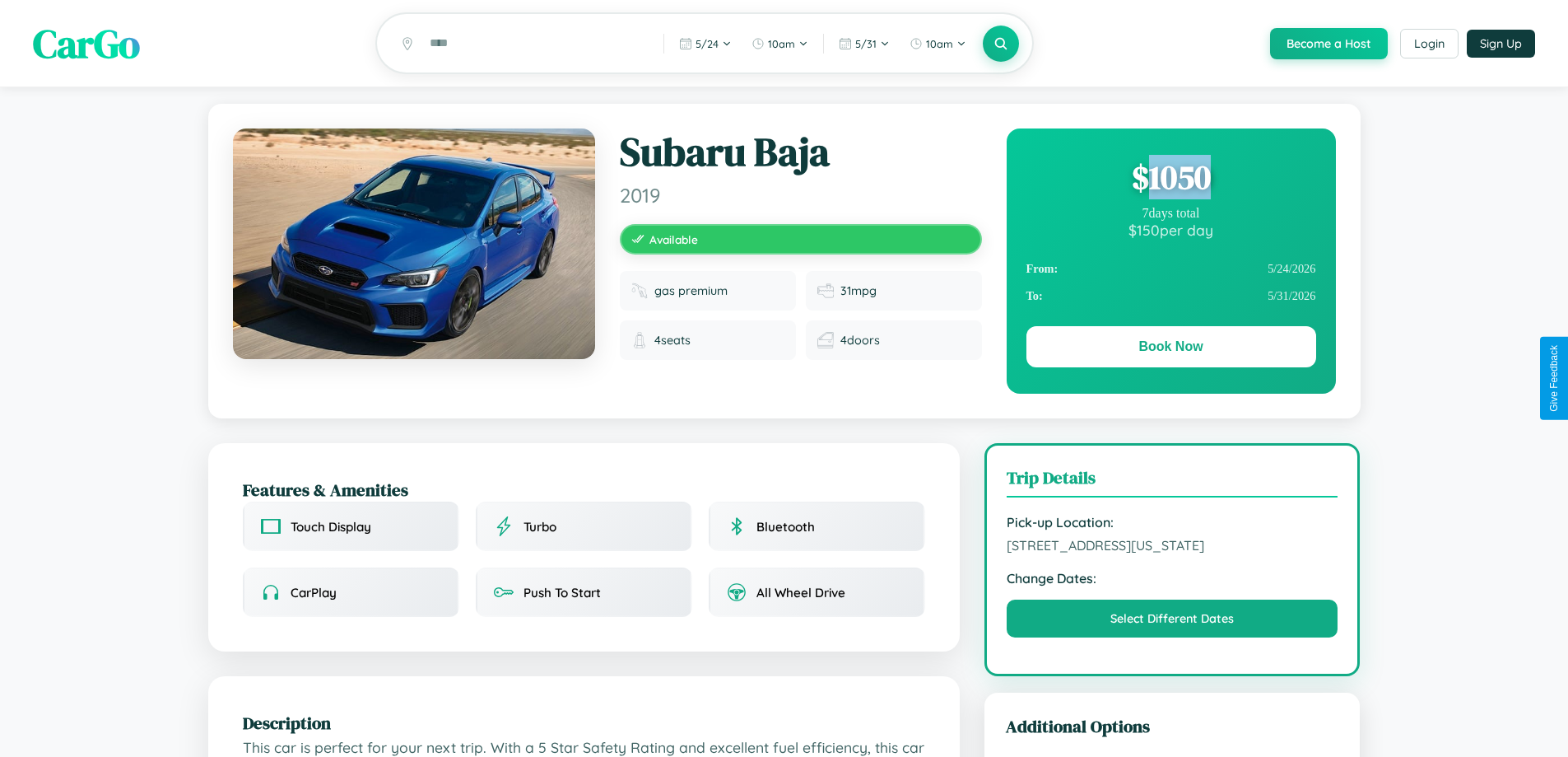
click at [1170, 179] on div "$ 1050" at bounding box center [1171, 177] width 290 height 44
